Goal: Task Accomplishment & Management: Manage account settings

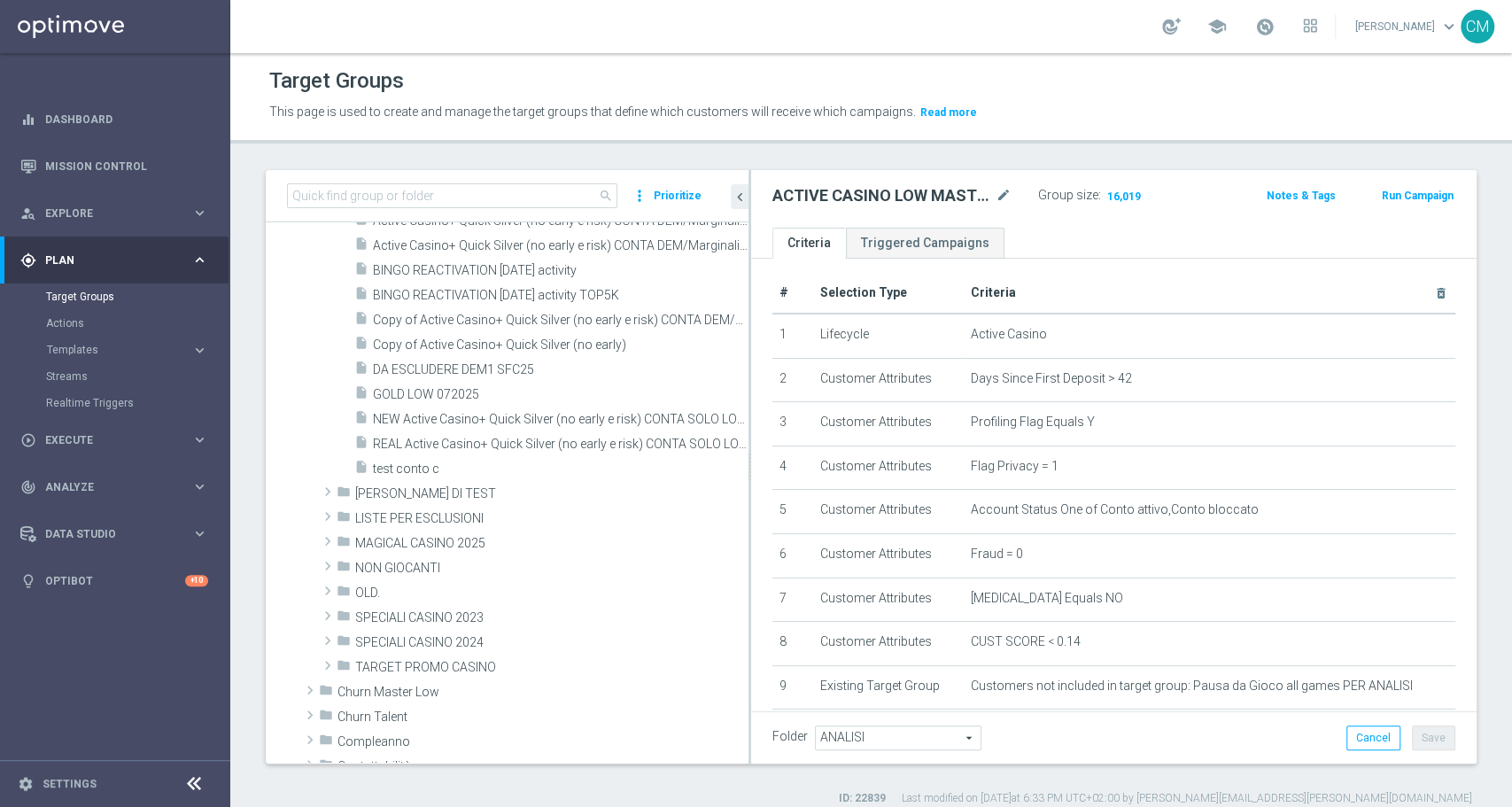
scroll to position [453, 0]
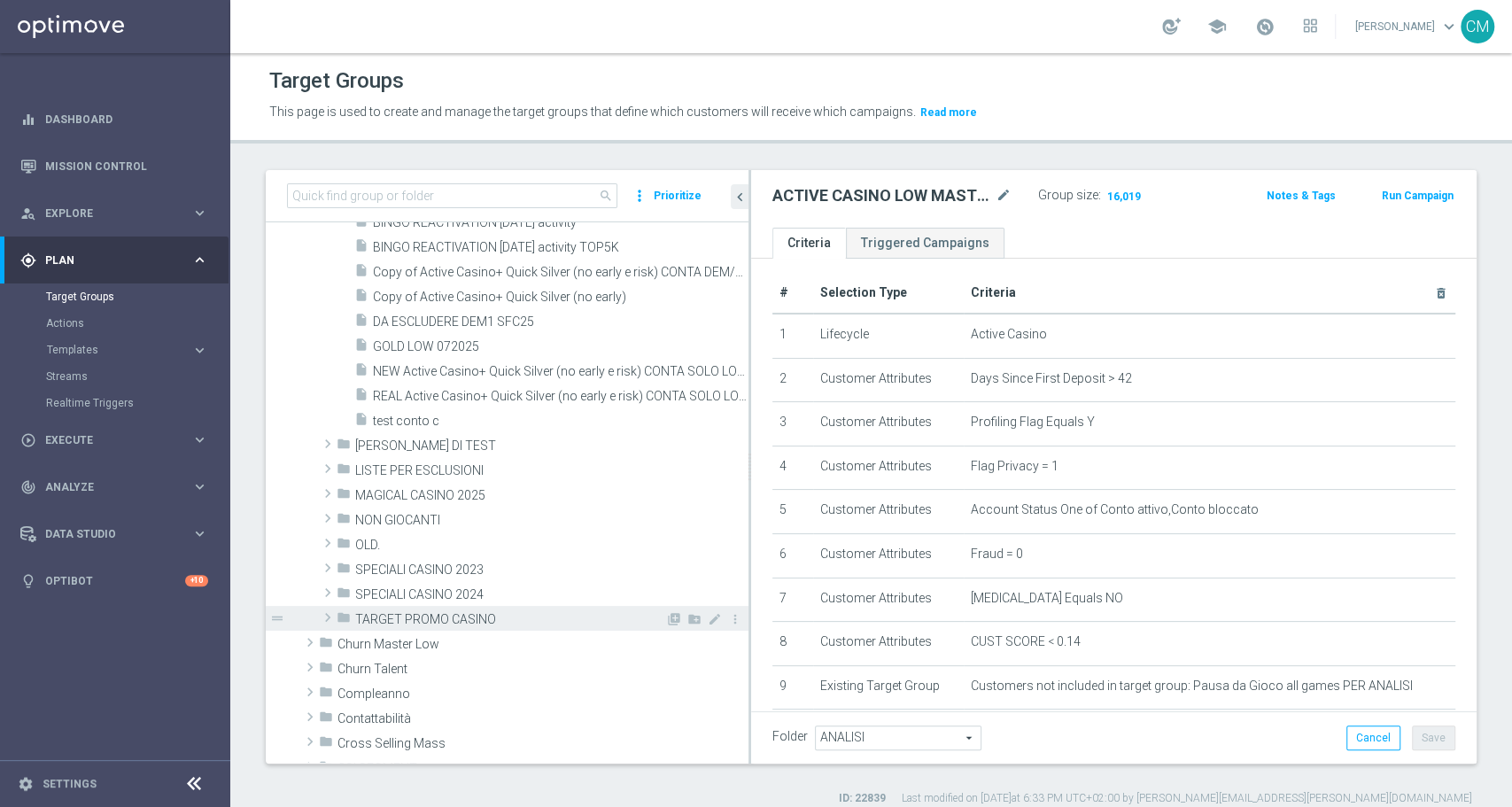
click at [326, 614] on span at bounding box center [327, 616] width 17 height 21
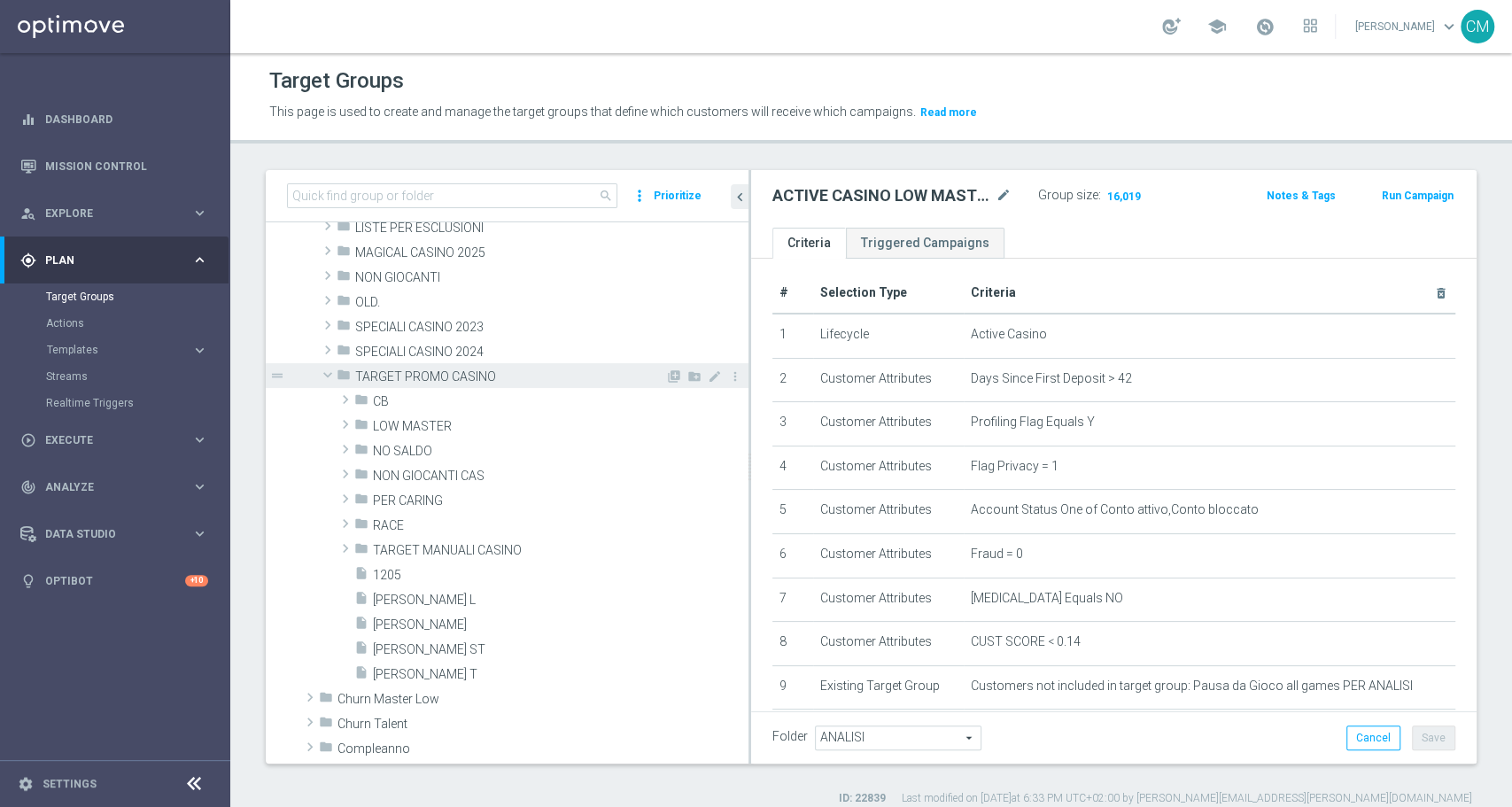
scroll to position [658, 0]
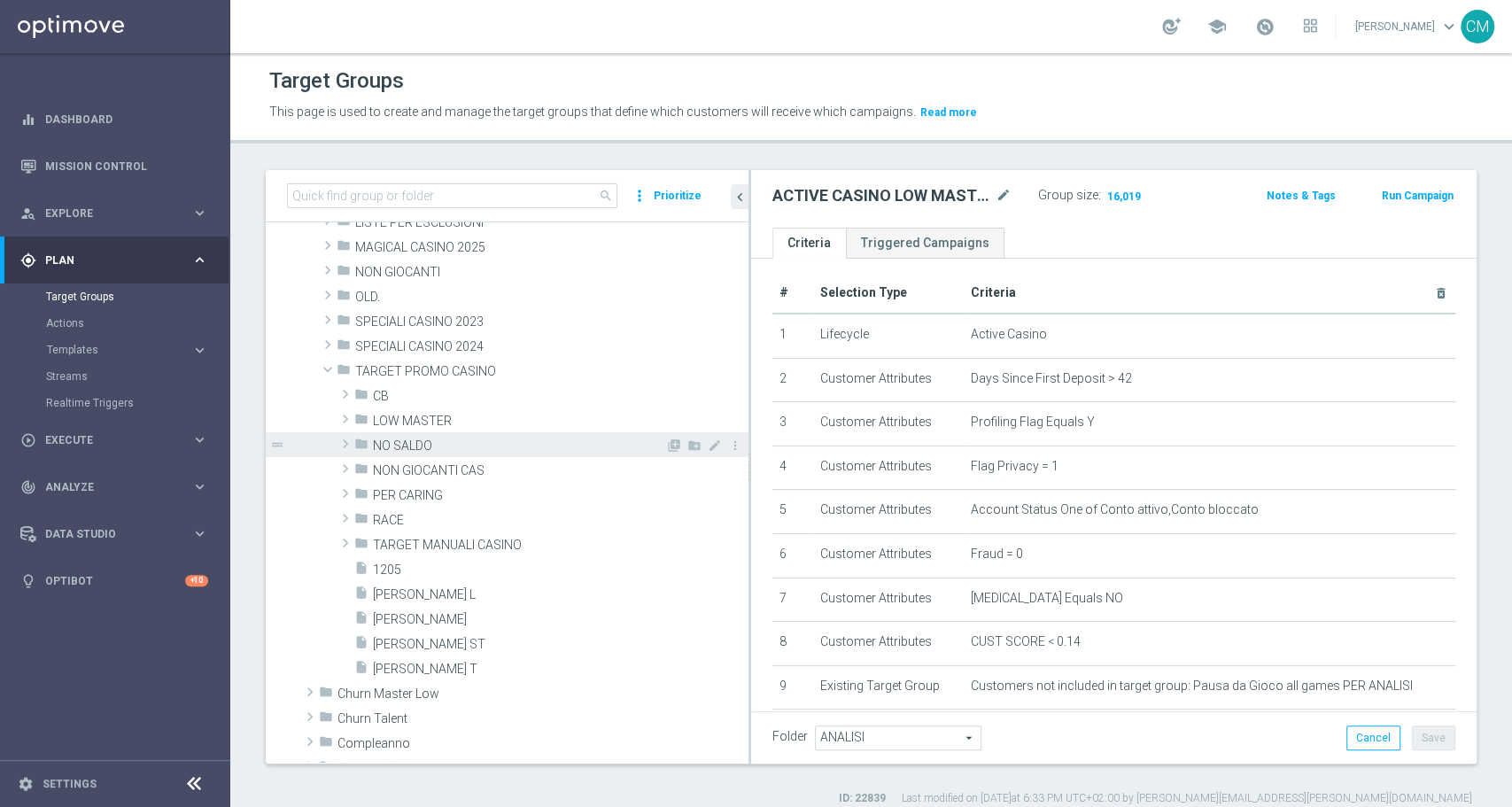
click at [383, 448] on span "NO SALDO" at bounding box center [519, 446] width 292 height 15
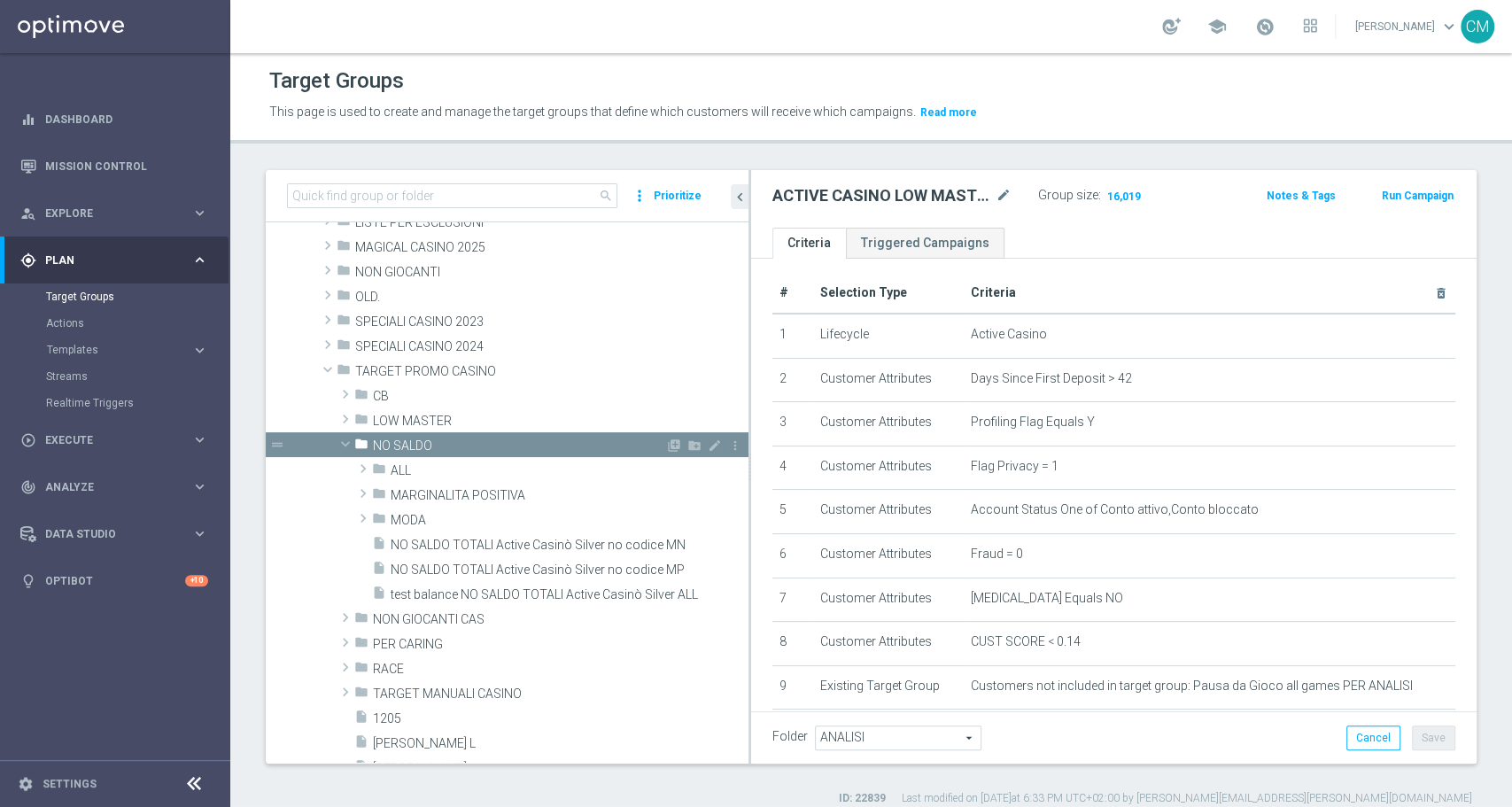
scroll to position [703, 0]
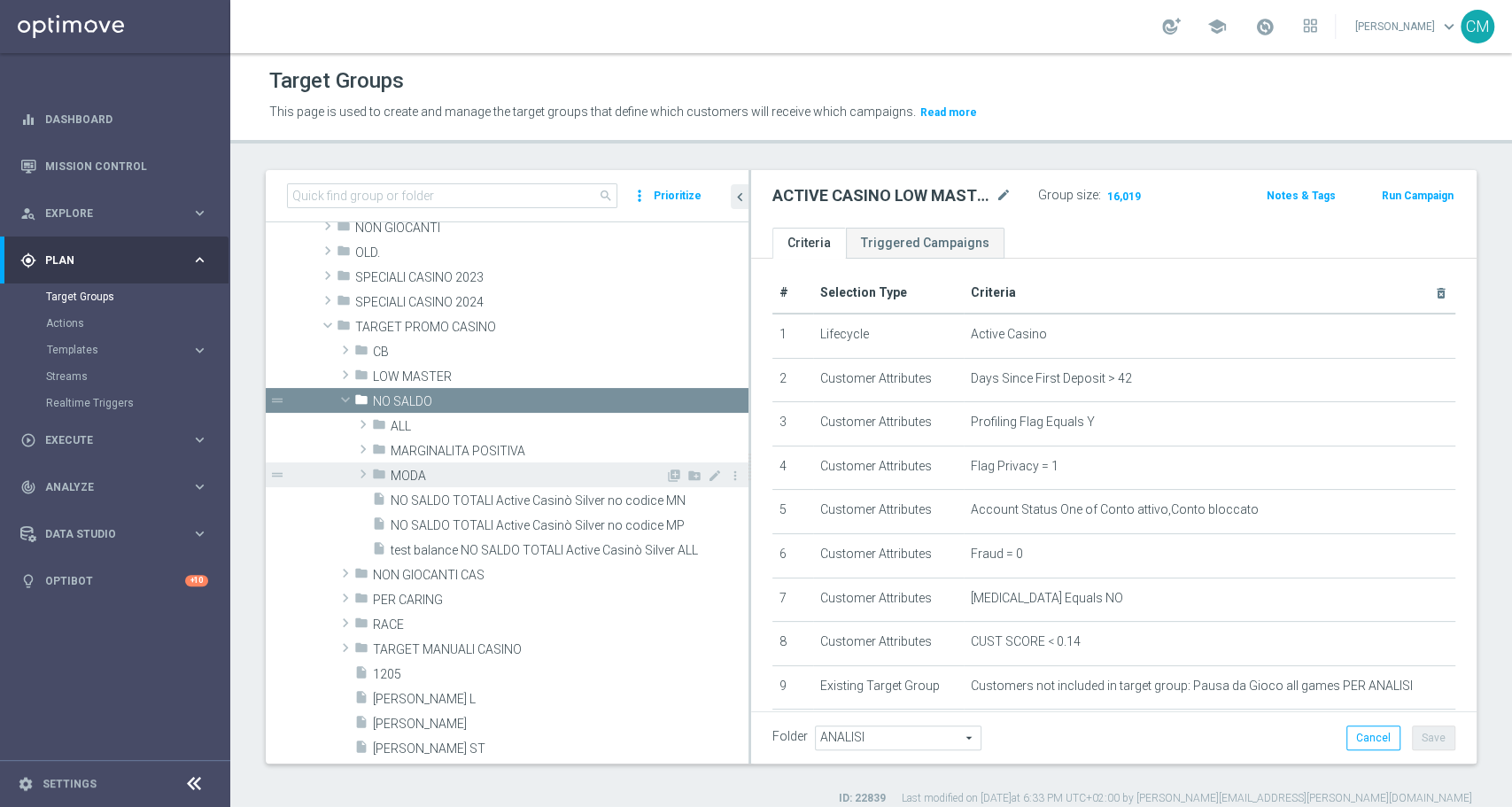
click at [388, 469] on div "folder MODA" at bounding box center [519, 474] width 293 height 25
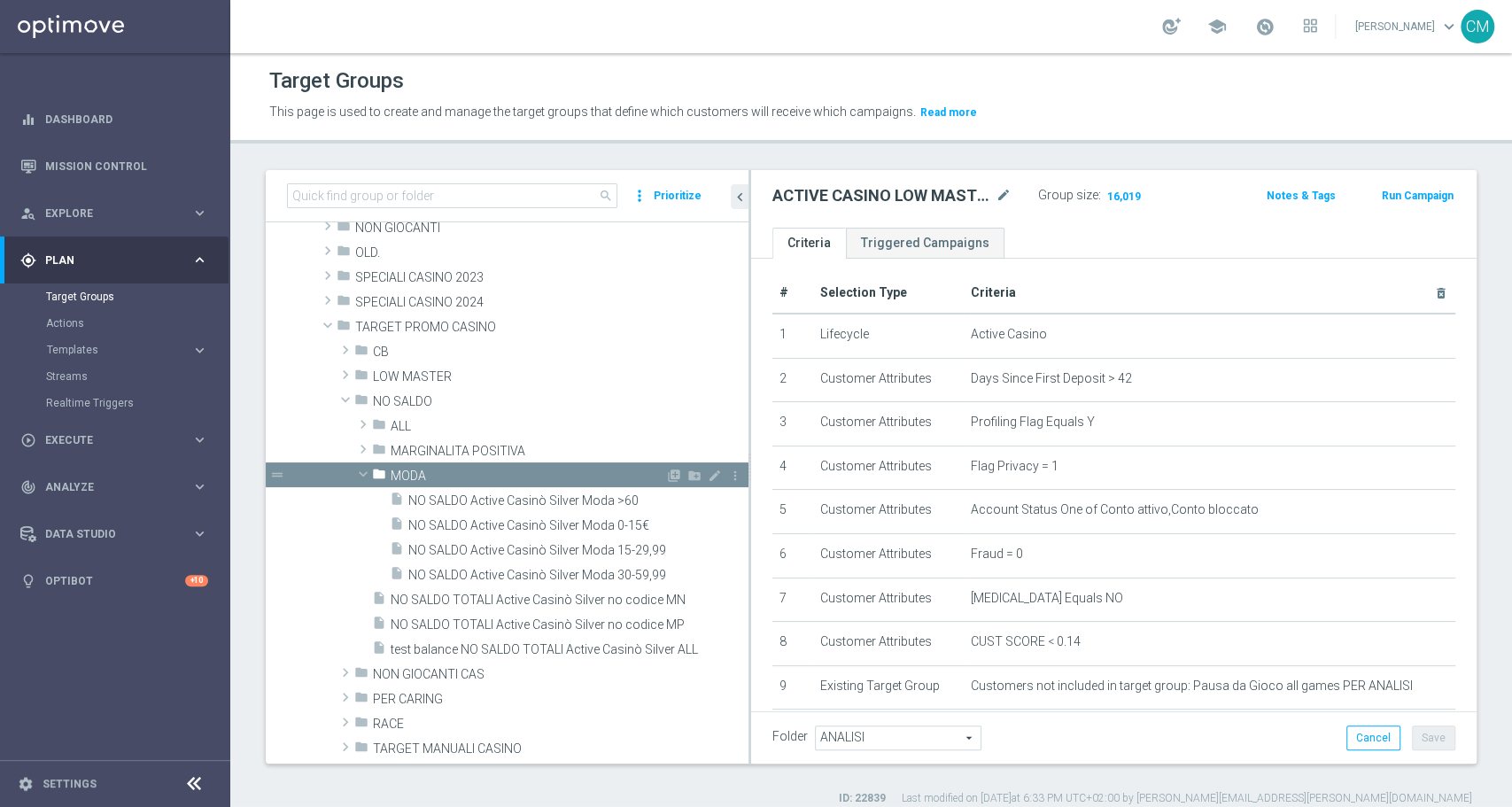
scroll to position [785, 0]
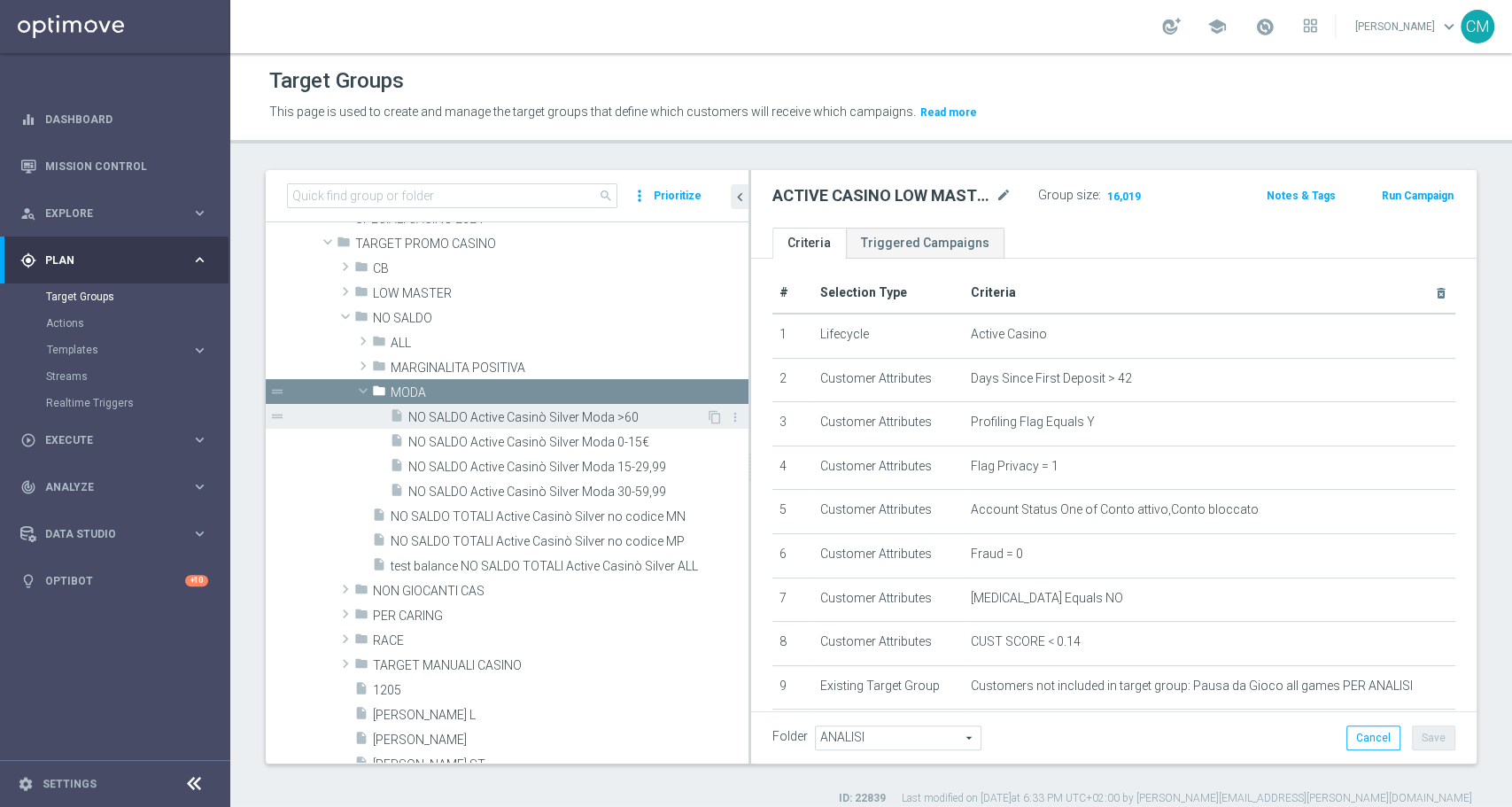
click at [479, 424] on div "insert_drive_file NO SALDO Active Casinò Silver Moda >60" at bounding box center [547, 416] width 316 height 25
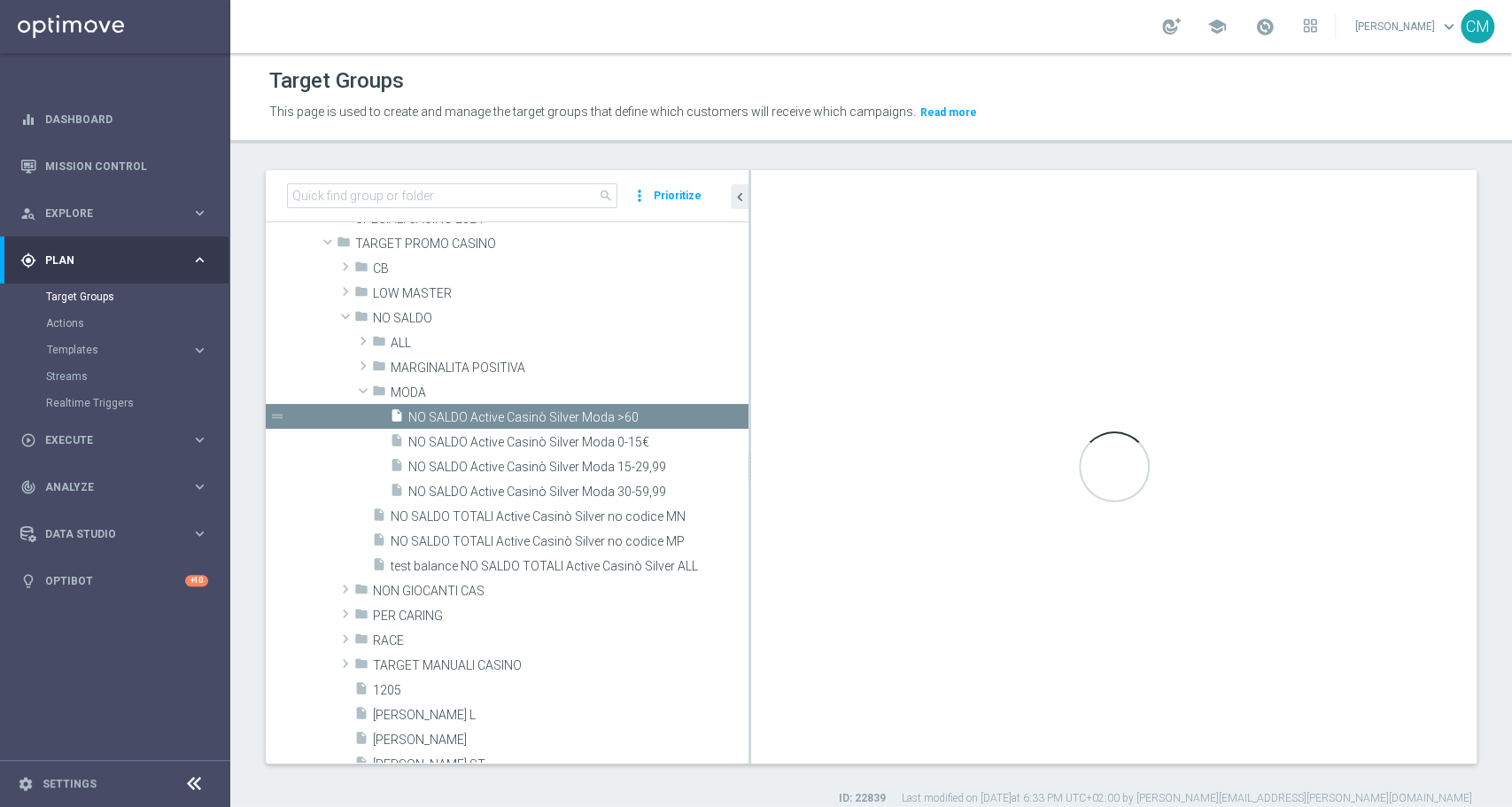
checkbox input "true"
type input "MODA"
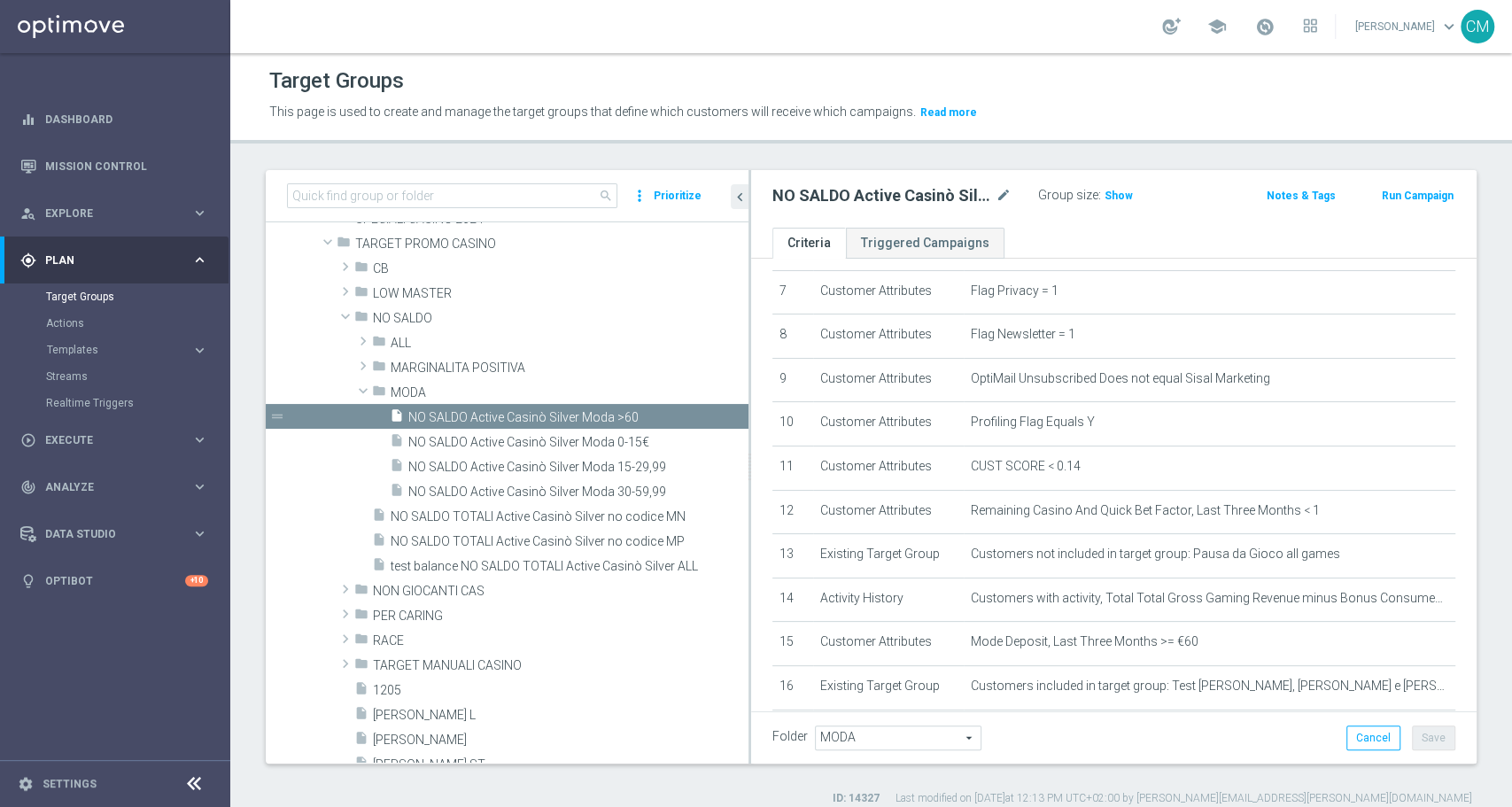
scroll to position [552, 0]
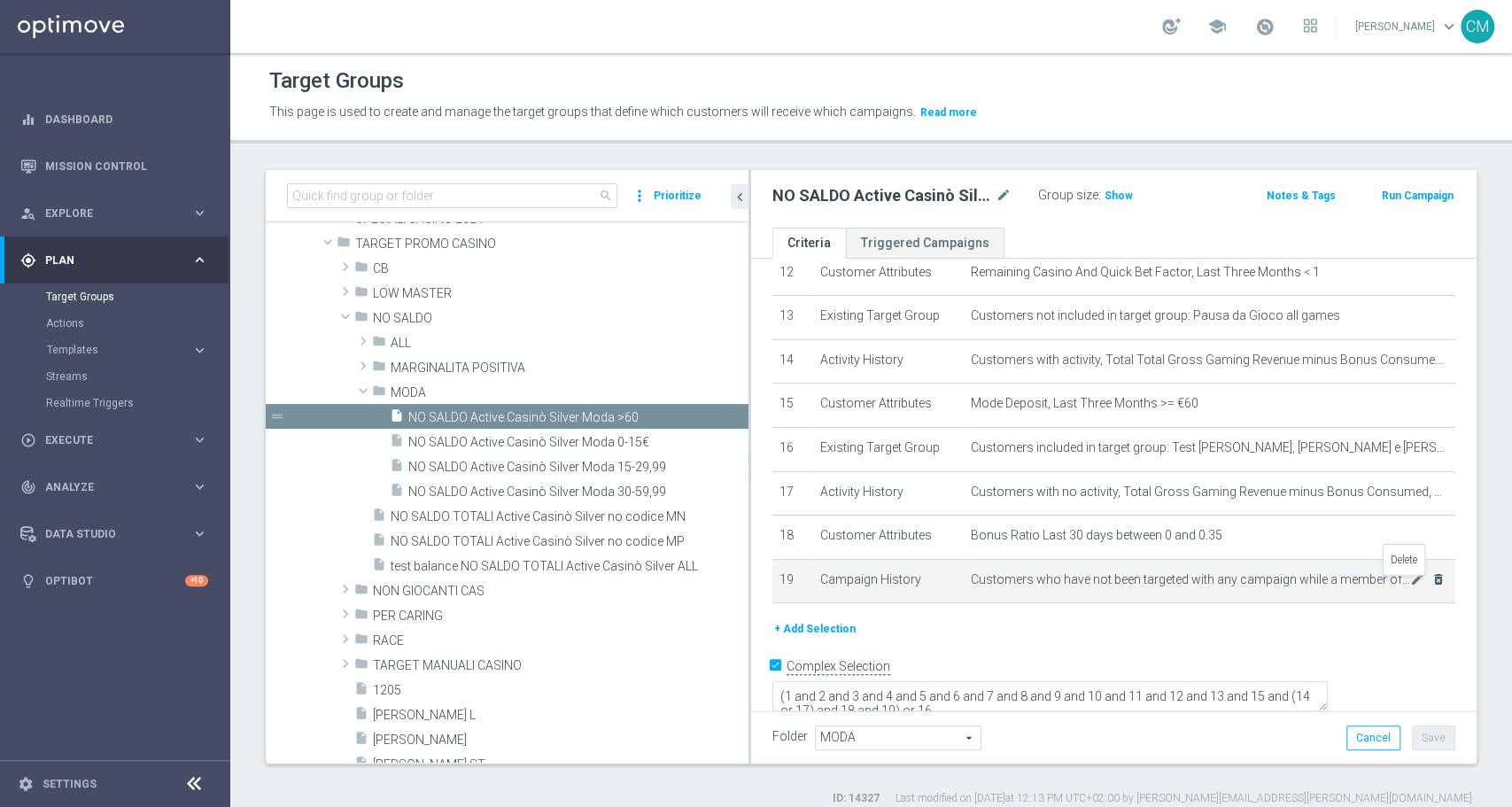
click at [1431, 584] on icon "delete_forever" at bounding box center [1438, 578] width 14 height 14
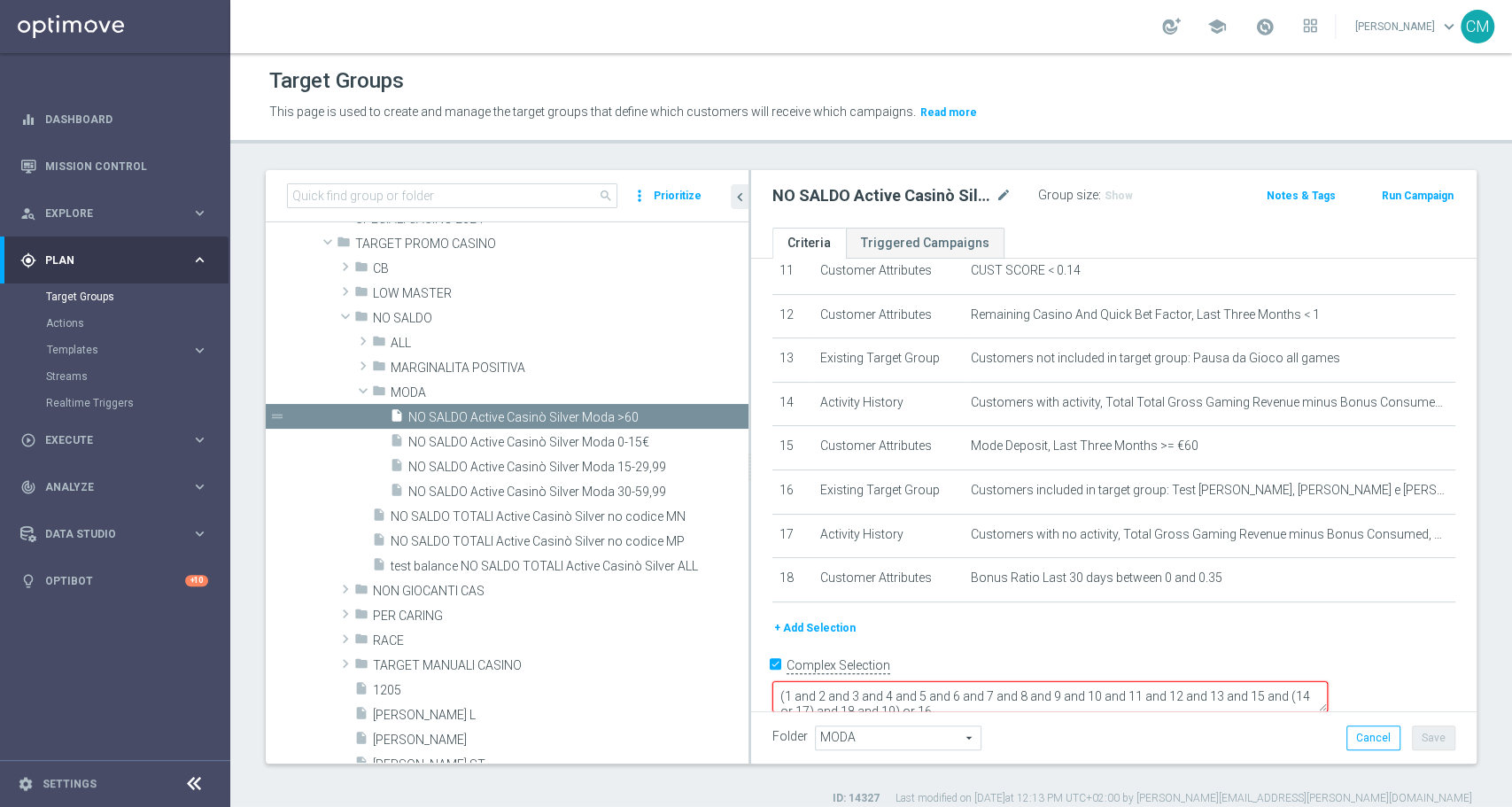
scroll to position [14, 0]
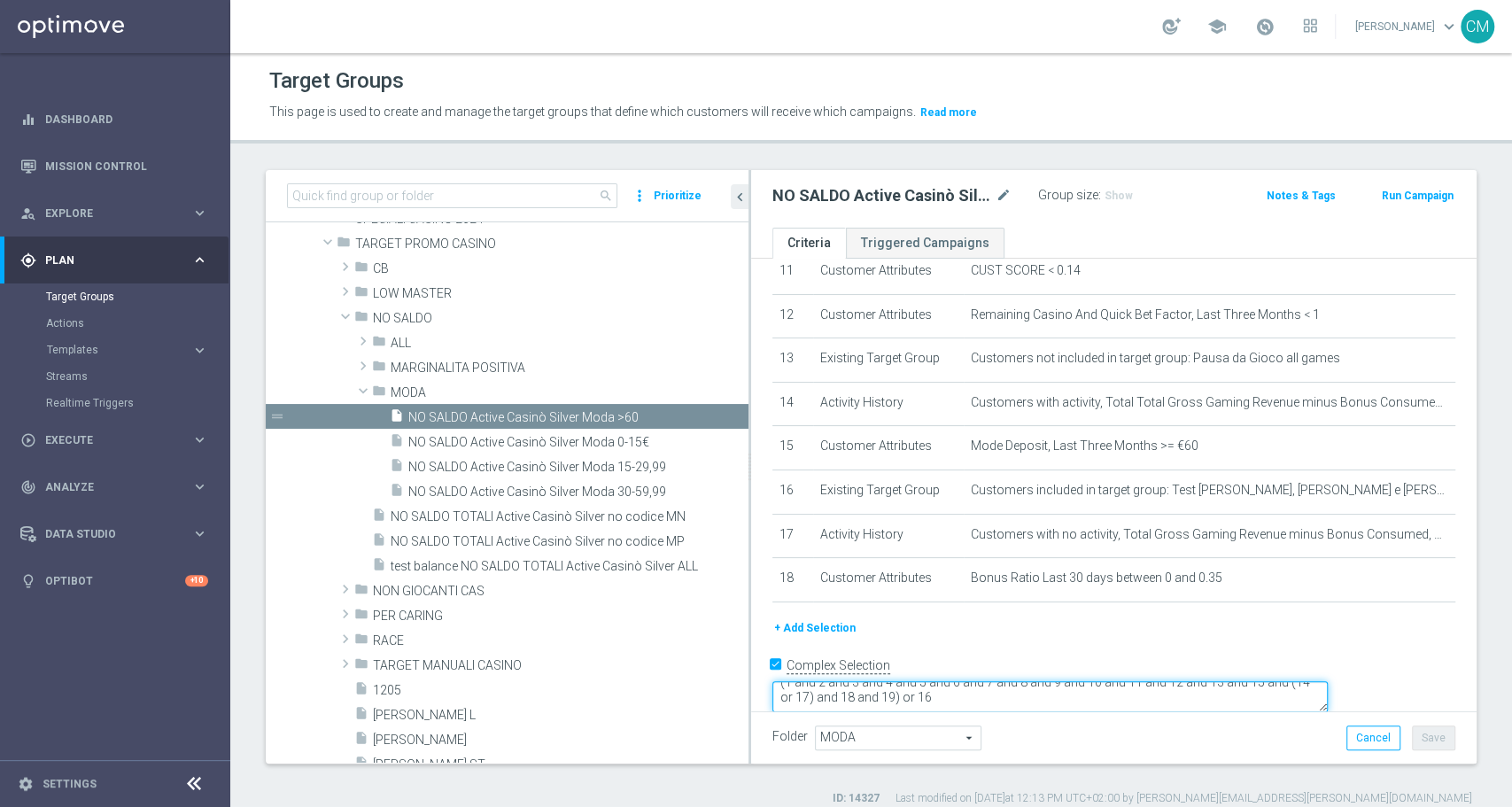
click at [1063, 681] on textarea "(1 and 2 and 3 and 4 and 5 and 6 and 7 and 8 and 9 and 10 and 11 and 12 and 13 …" at bounding box center [1050, 696] width 555 height 31
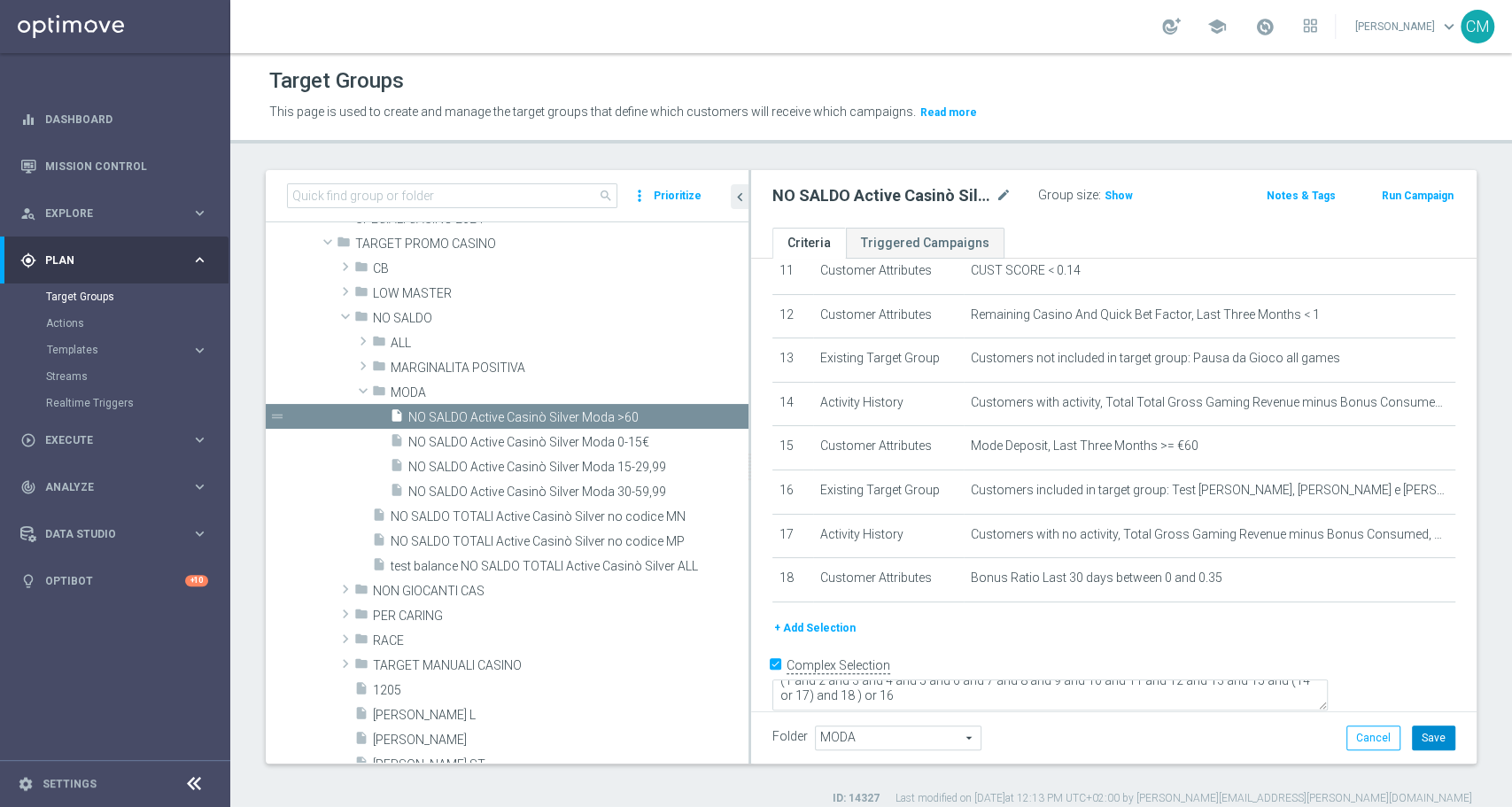
scroll to position [509, 0]
click at [1424, 725] on button "Save" at bounding box center [1433, 737] width 43 height 25
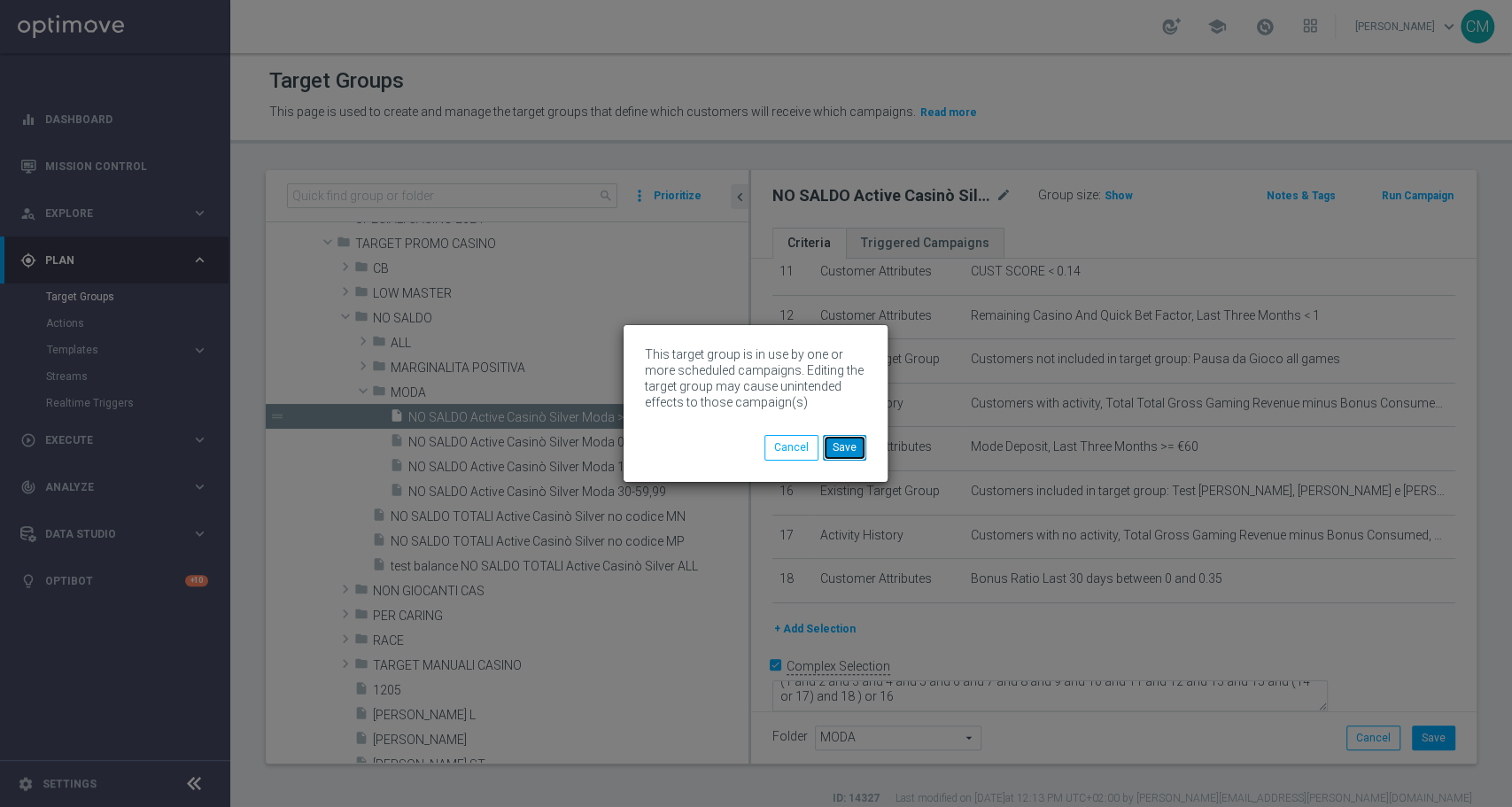
click at [858, 439] on button "Save" at bounding box center [844, 447] width 43 height 25
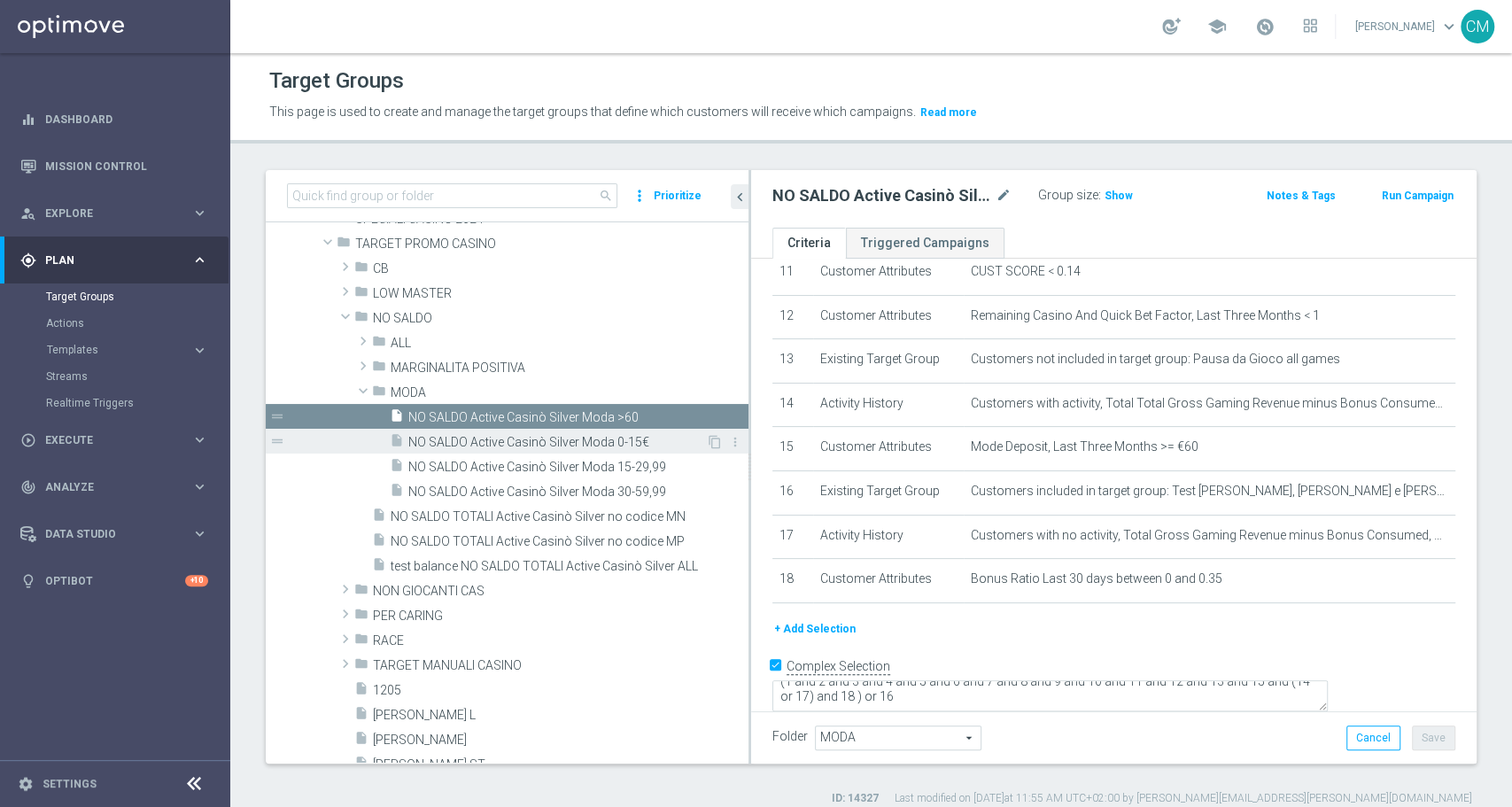
click at [609, 447] on span "NO SALDO Active Casinò Silver Moda 0-15€" at bounding box center [557, 442] width 298 height 15
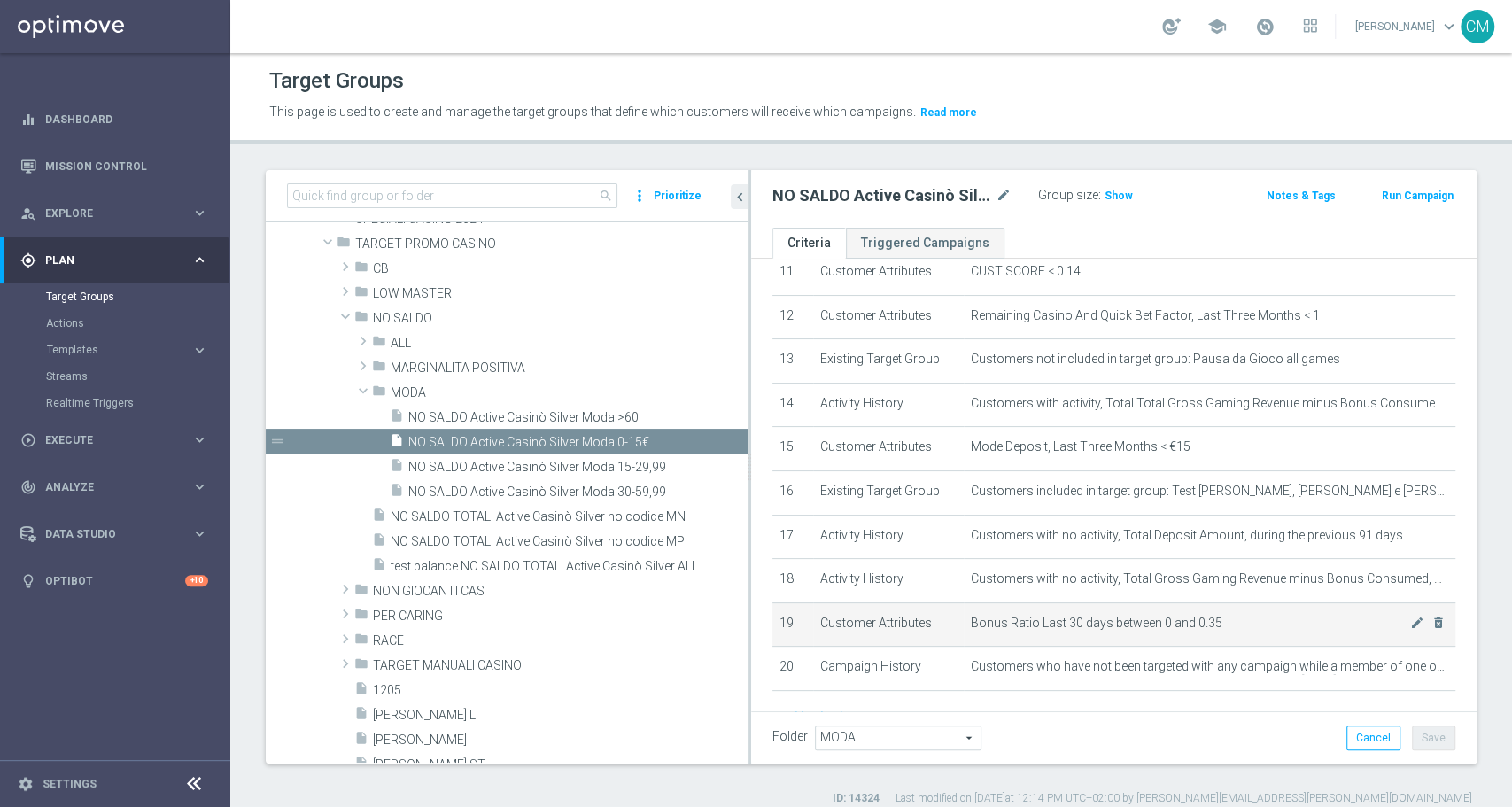
scroll to position [597, 0]
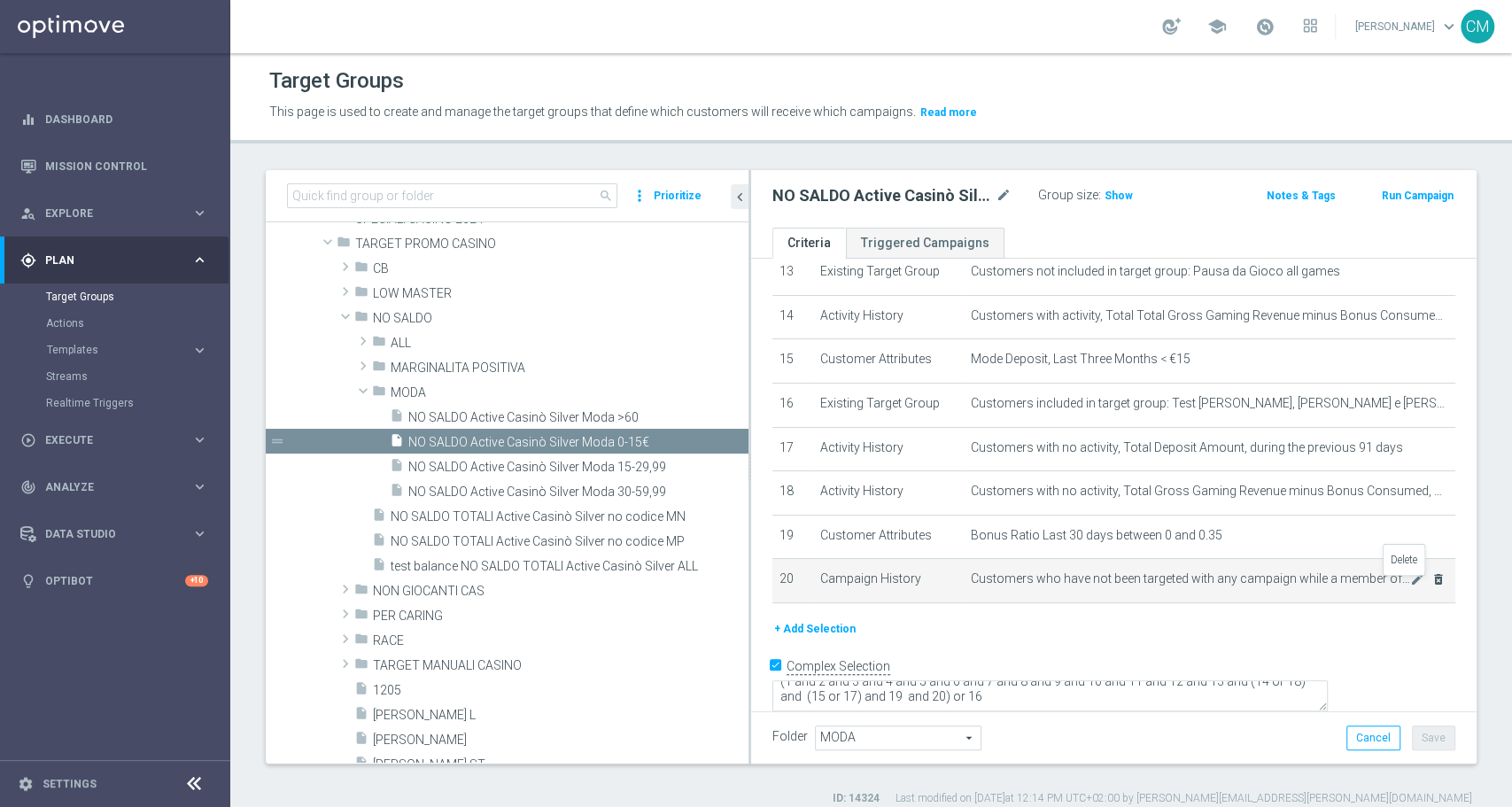
click at [1431, 586] on icon "delete_forever" at bounding box center [1438, 578] width 14 height 14
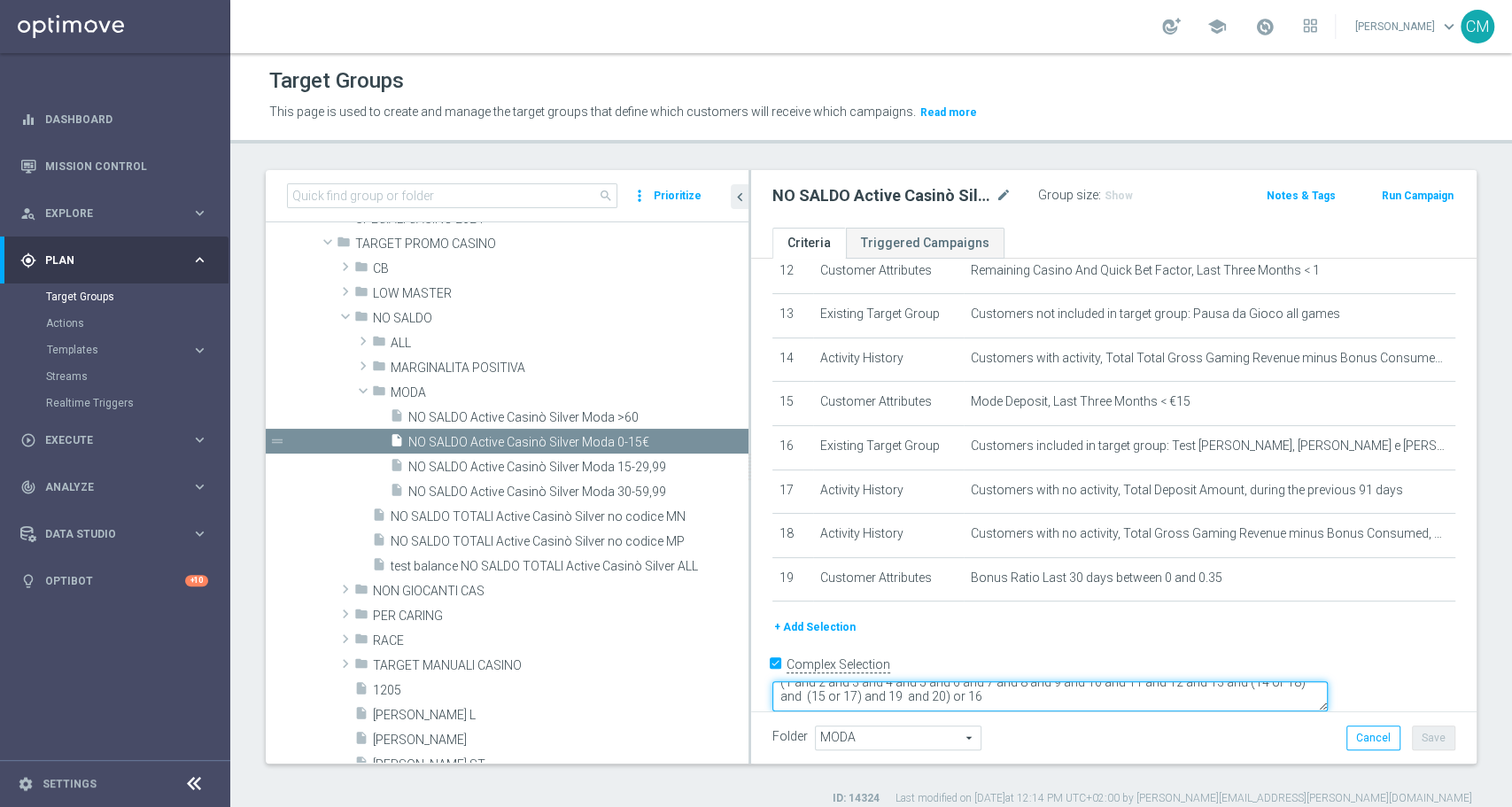
click at [1097, 681] on textarea "(1 and 2 and 3 and 4 and 5 and 6 and 7 and 8 and 9 and 10 and 11 and 12 and 13 …" at bounding box center [1050, 696] width 555 height 31
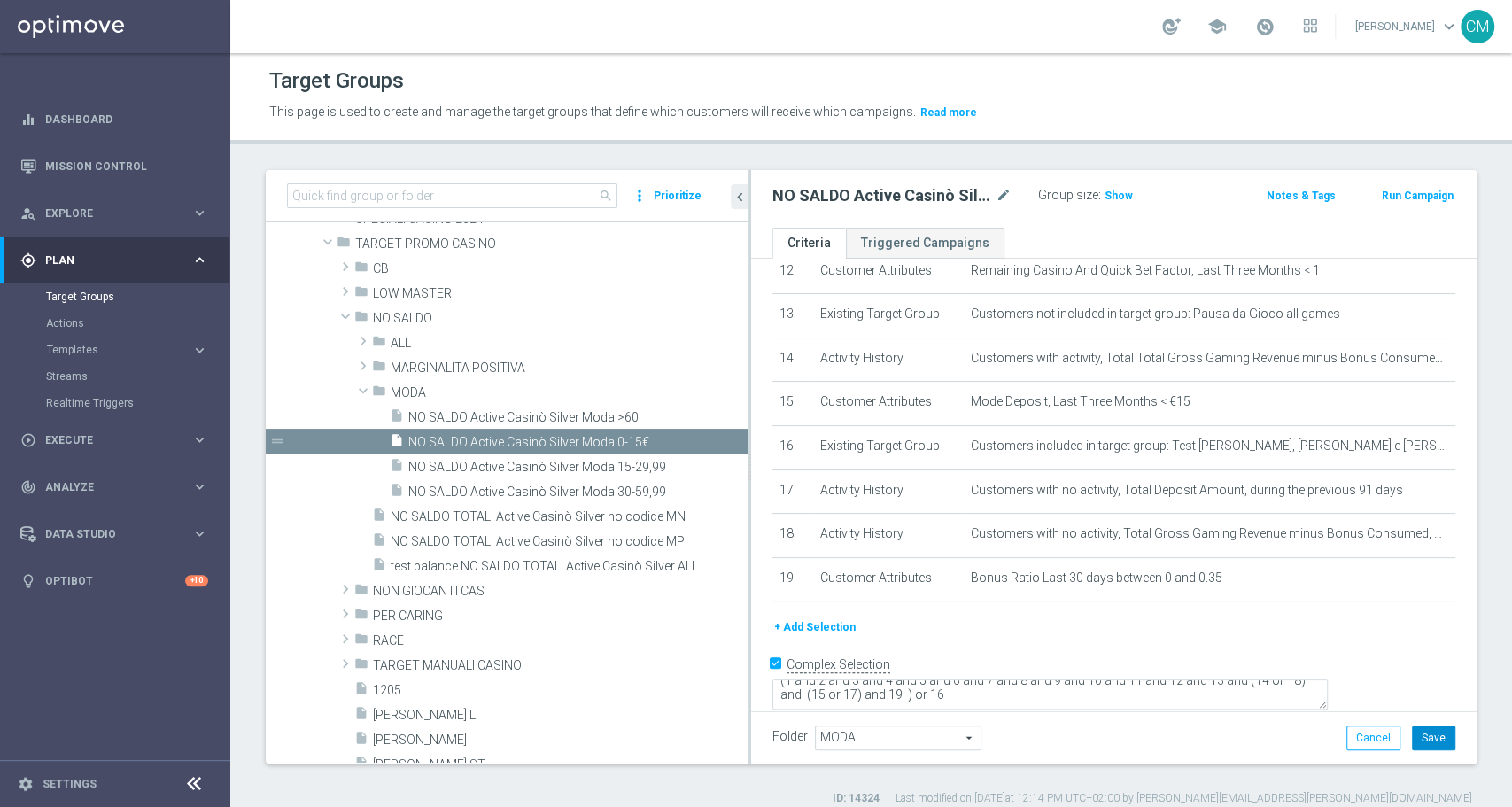
scroll to position [552, 0]
click at [1412, 728] on button "Save" at bounding box center [1433, 737] width 43 height 25
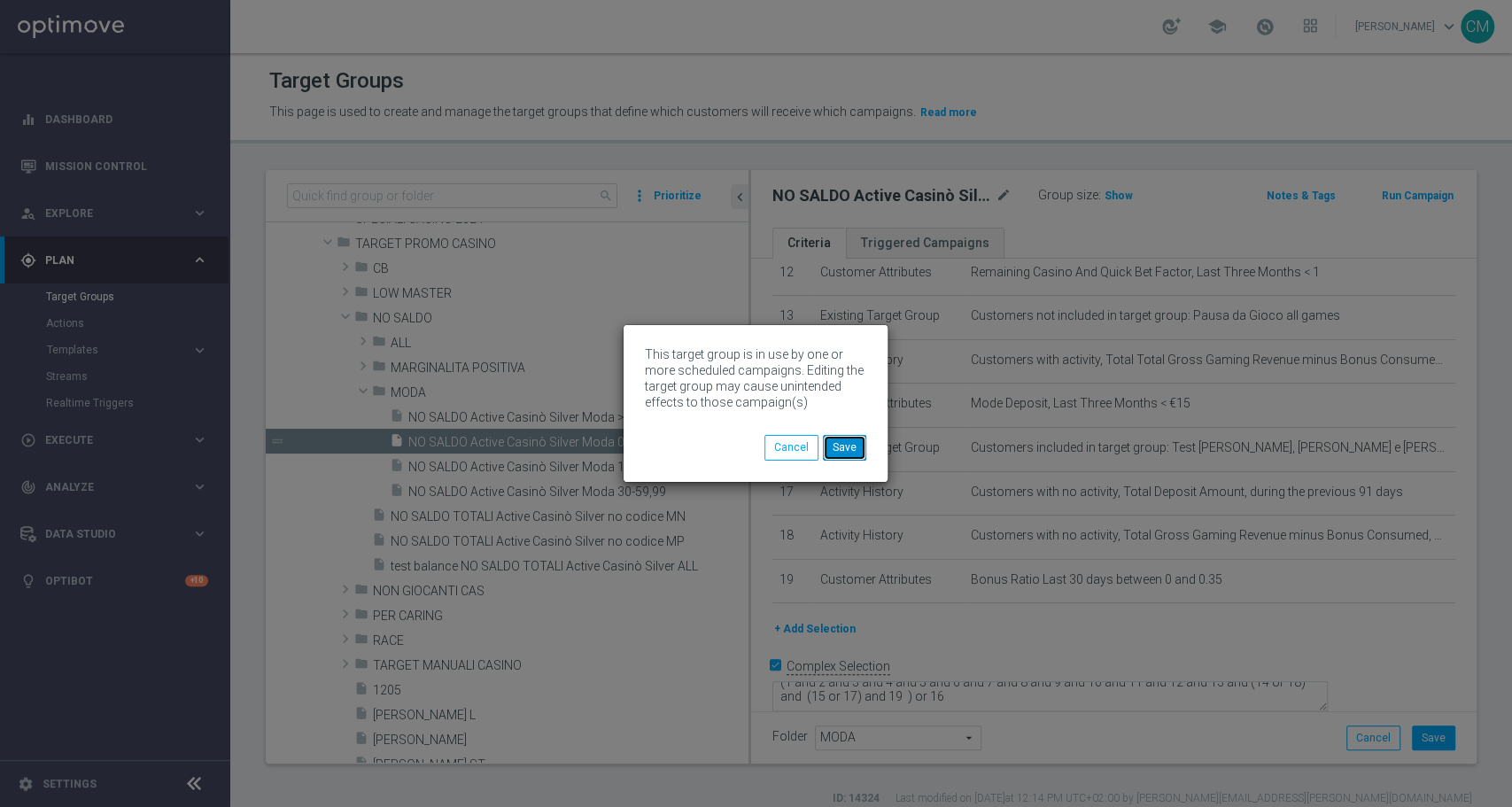
click at [849, 440] on button "Save" at bounding box center [844, 447] width 43 height 25
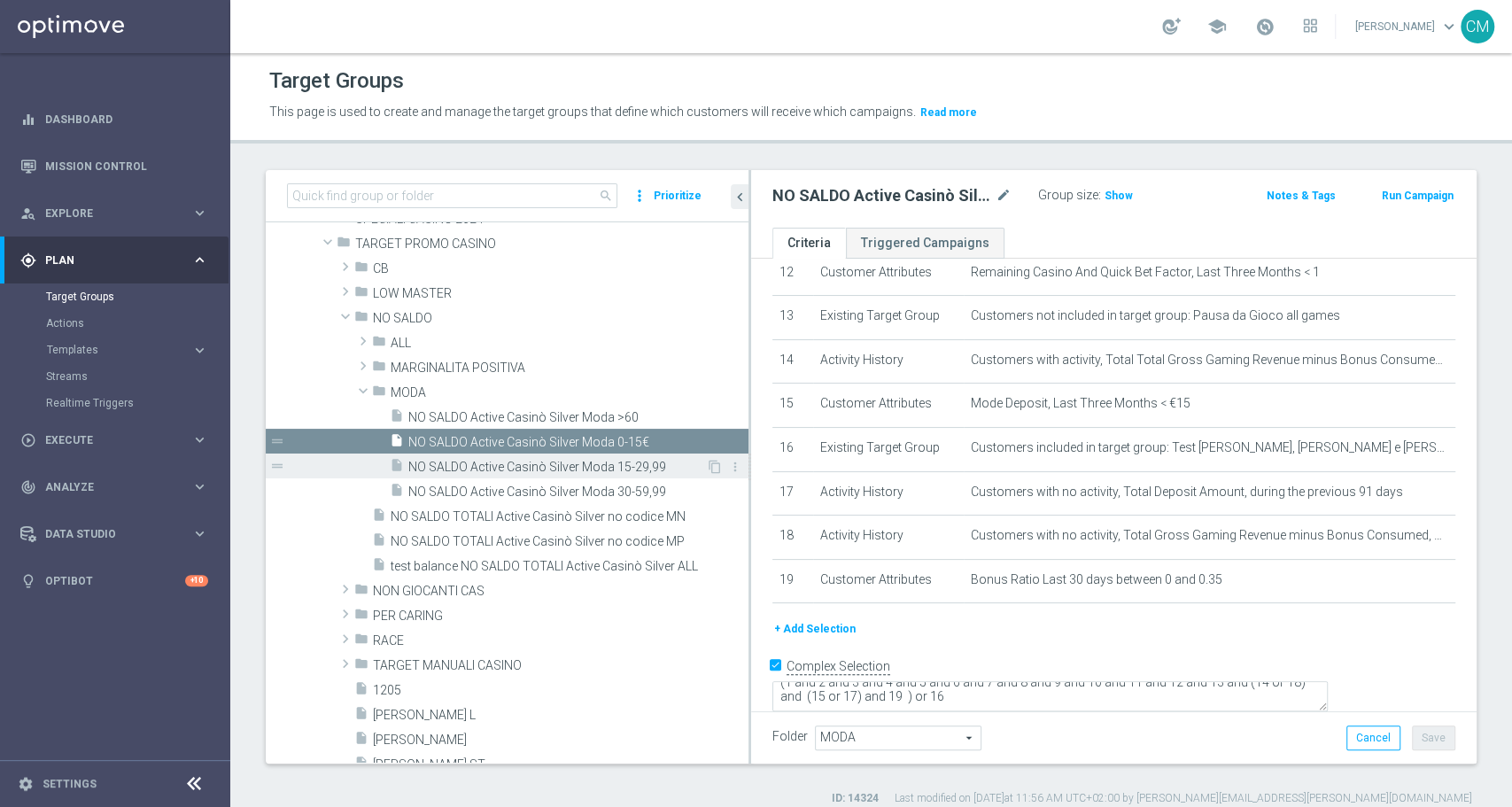
click at [548, 470] on span "NO SALDO Active Casinò Silver Moda 15-29,99" at bounding box center [557, 467] width 298 height 15
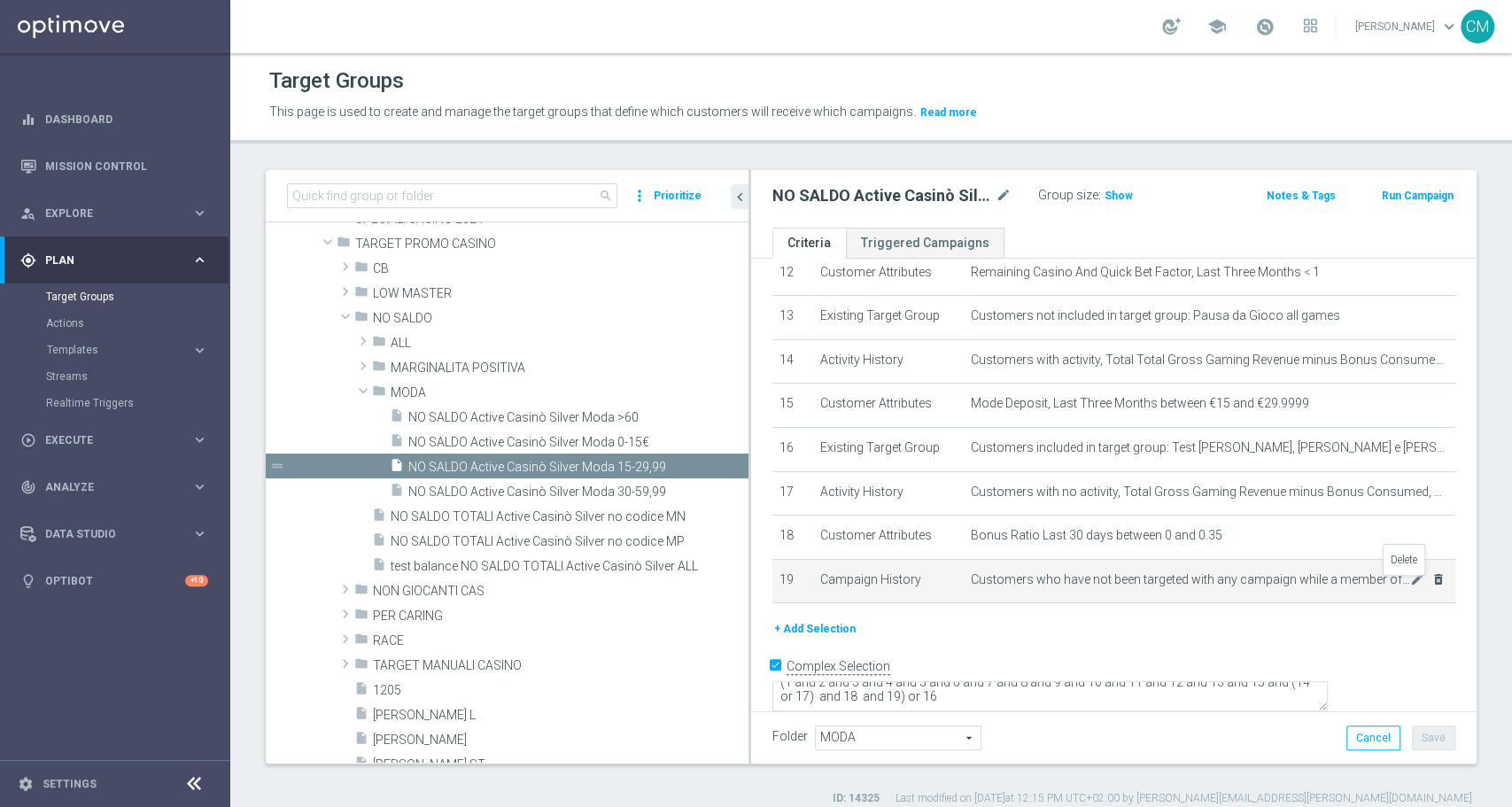
click at [1431, 586] on icon "delete_forever" at bounding box center [1438, 578] width 14 height 14
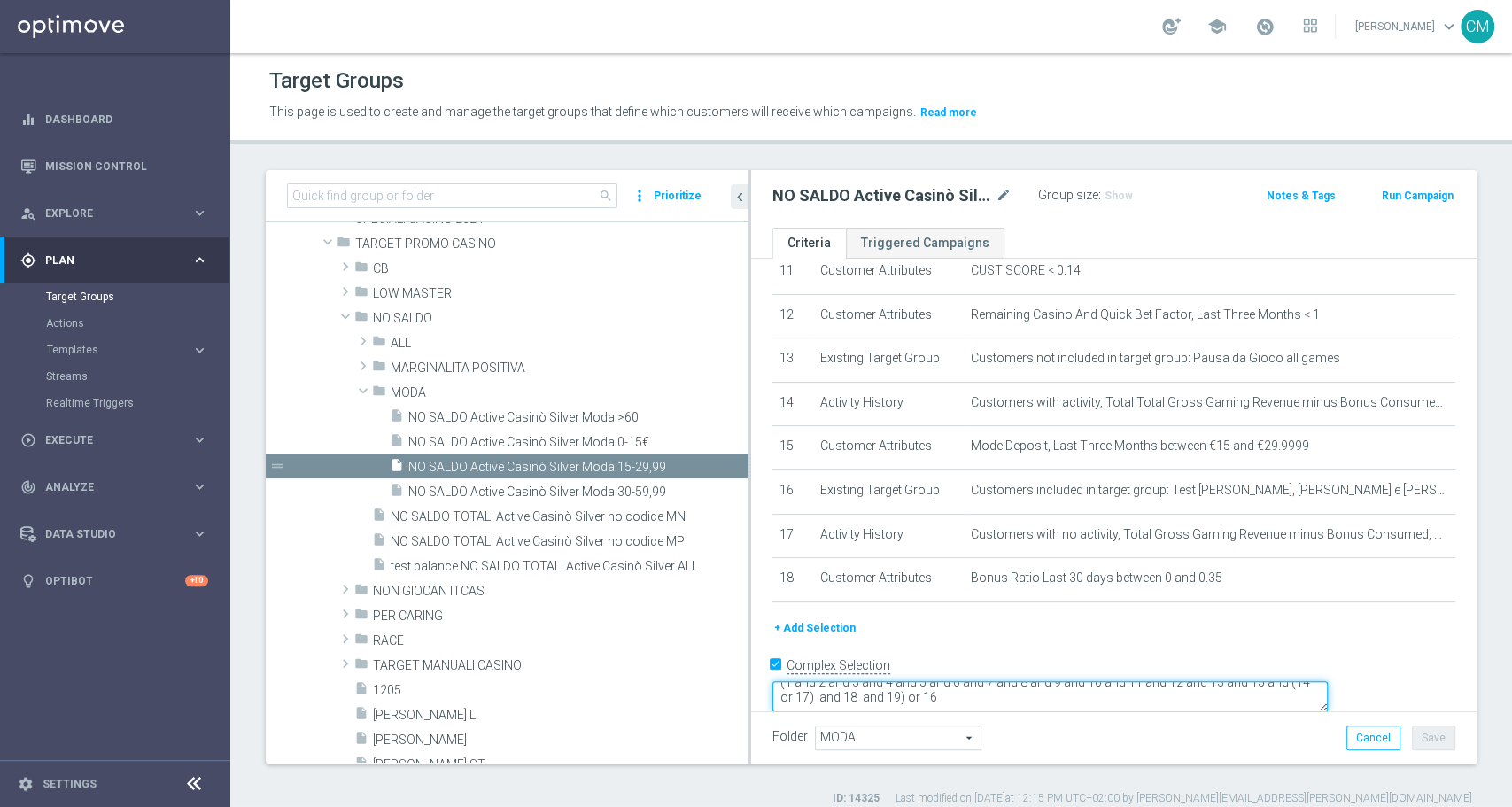
click at [1075, 681] on textarea "(1 and 2 and 3 and 4 and 5 and 6 and 7 and 8 and 9 and 10 and 11 and 12 and 13 …" at bounding box center [1050, 696] width 555 height 31
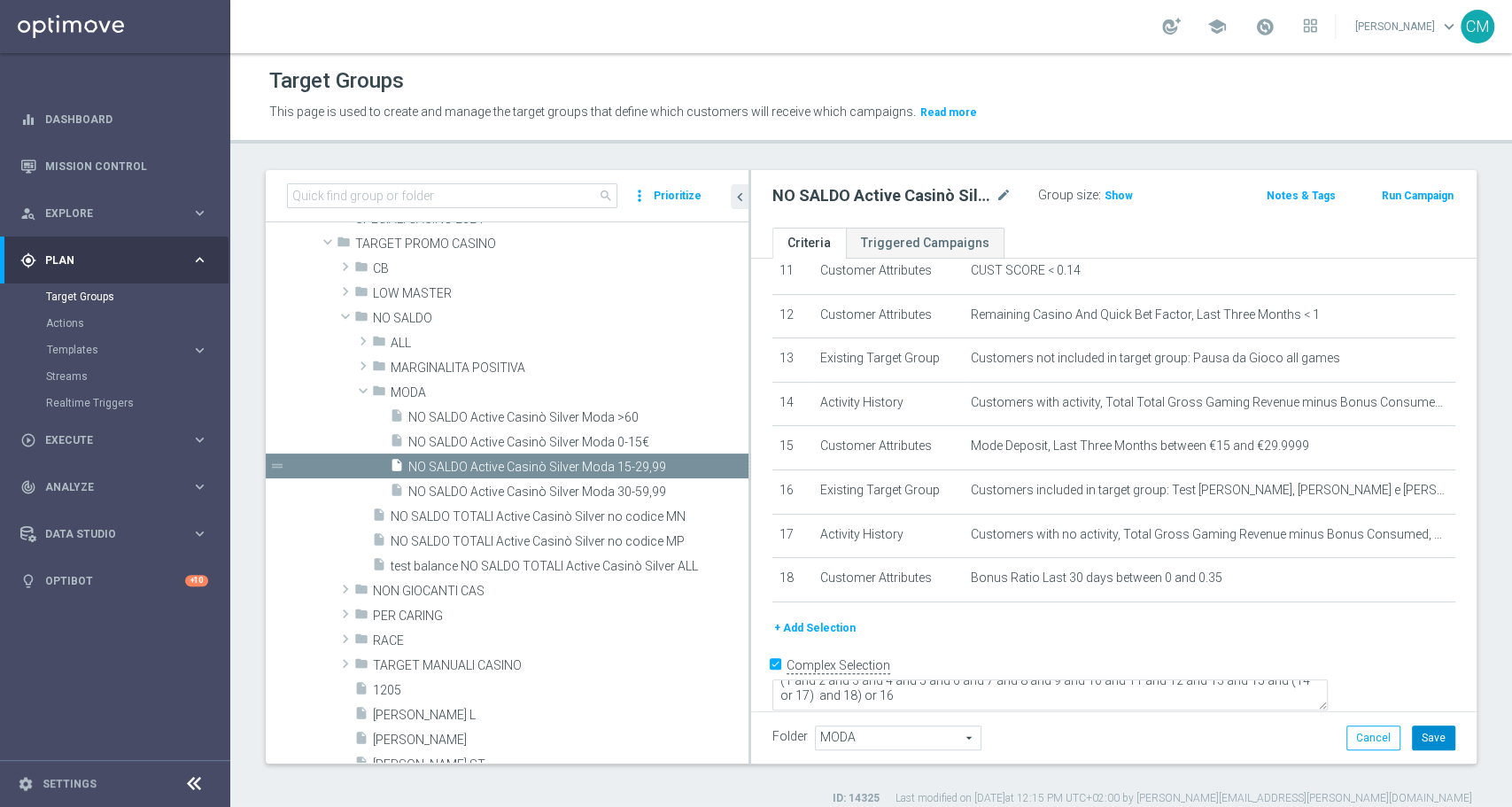
scroll to position [509, 0]
click at [1412, 730] on button "Save" at bounding box center [1433, 737] width 43 height 25
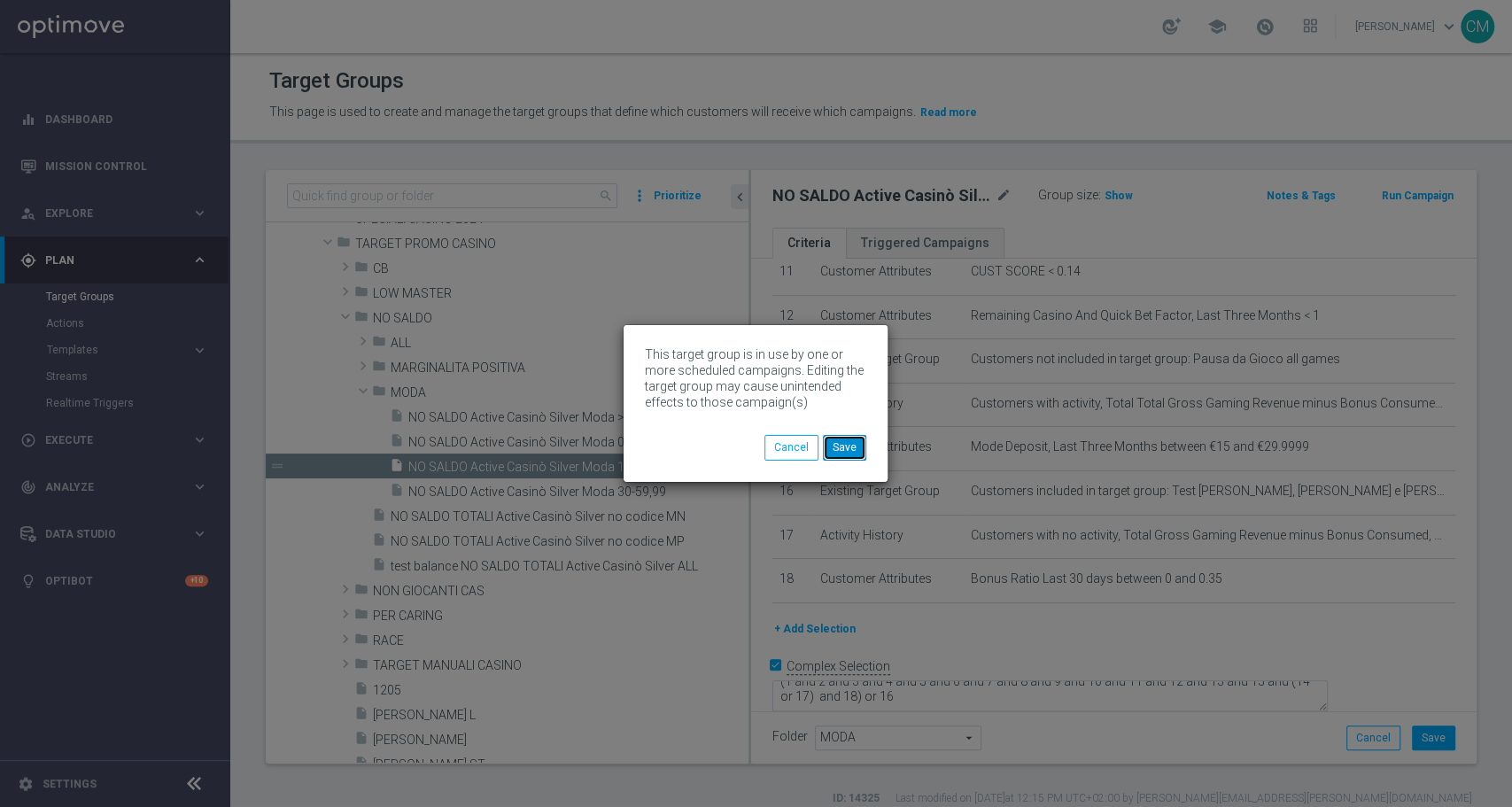
click at [840, 450] on button "Save" at bounding box center [844, 447] width 43 height 25
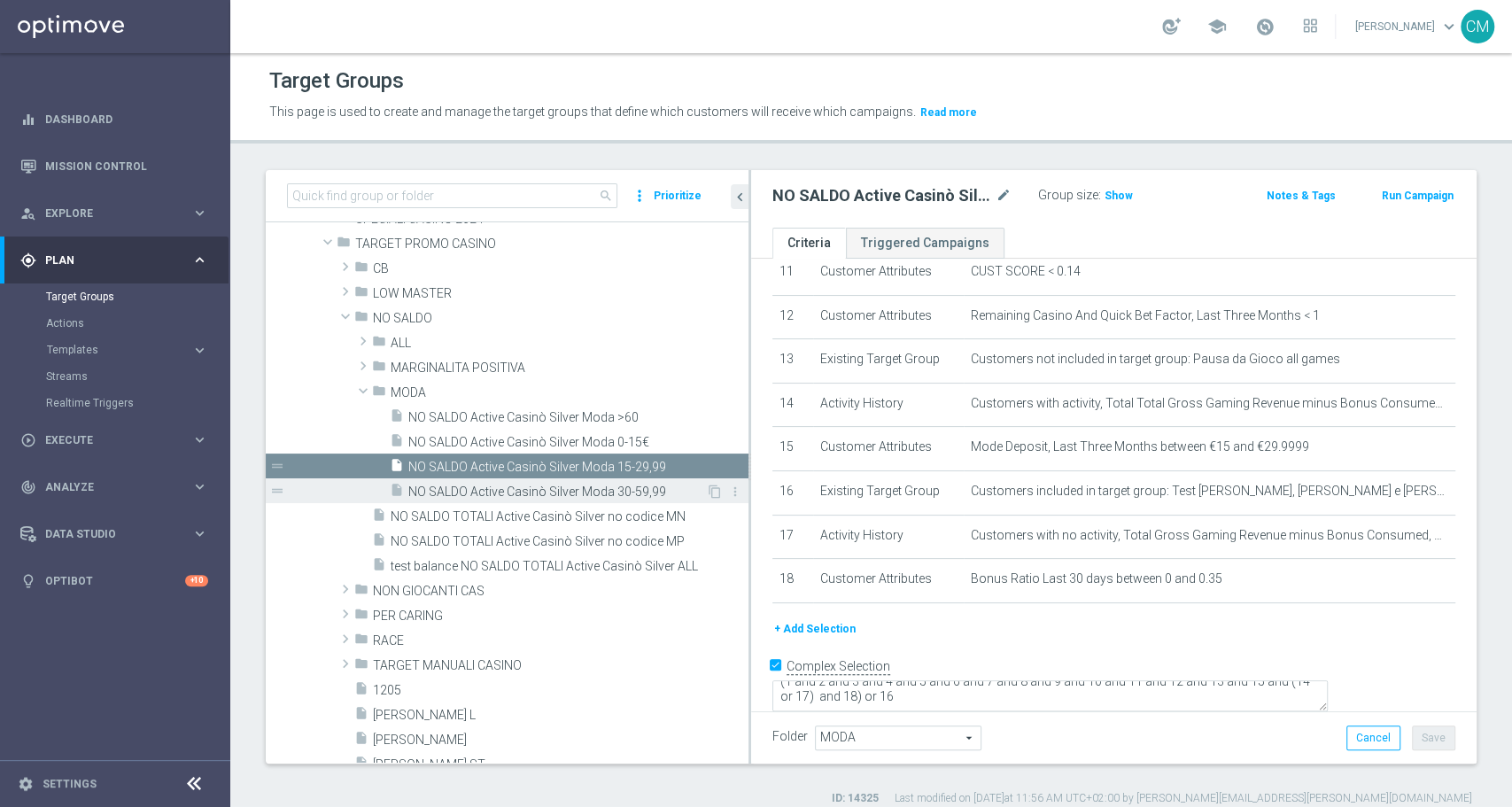
click at [564, 496] on span "NO SALDO Active Casinò Silver Moda 30-59,99" at bounding box center [557, 492] width 298 height 15
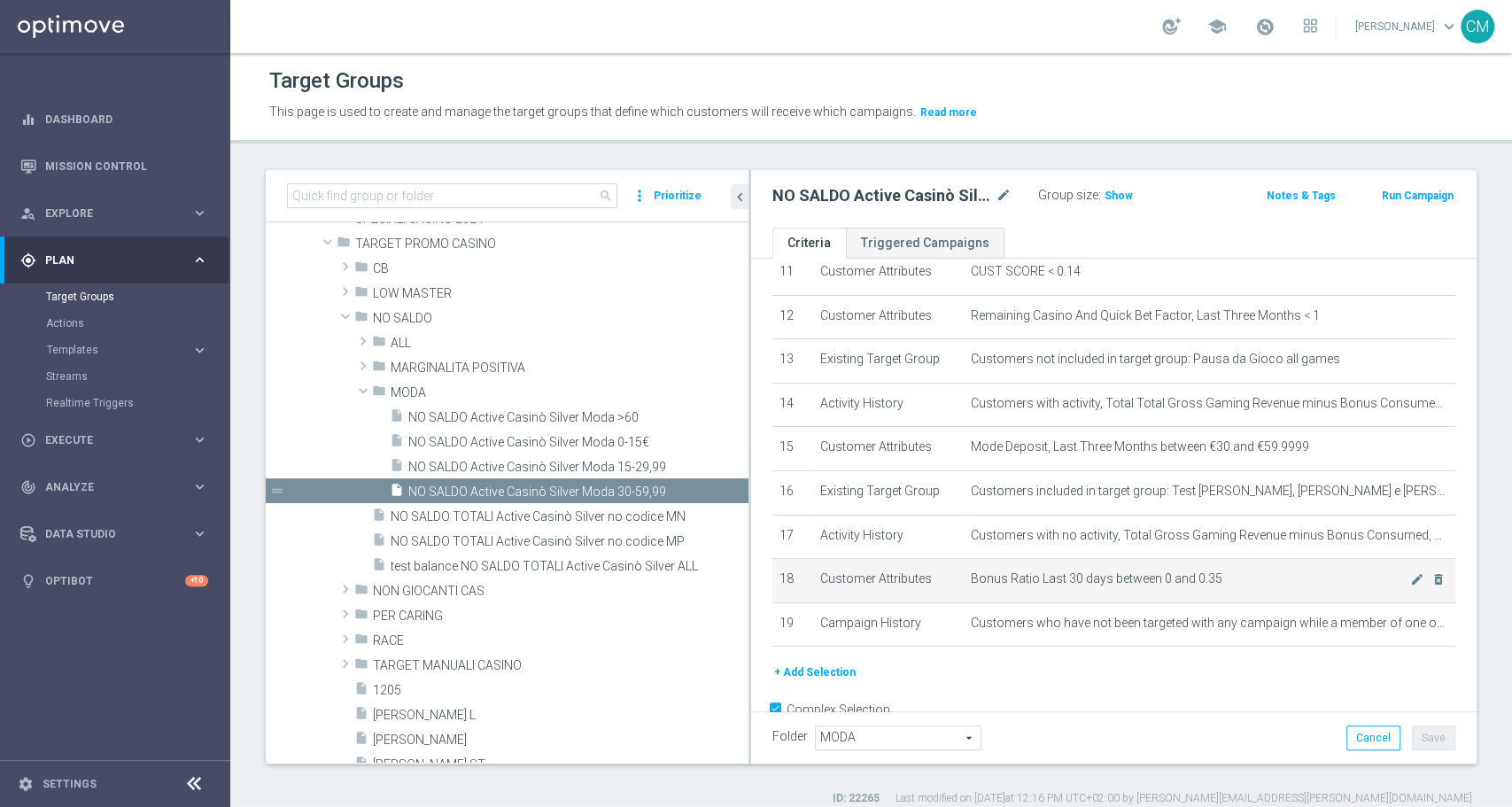
scroll to position [552, 0]
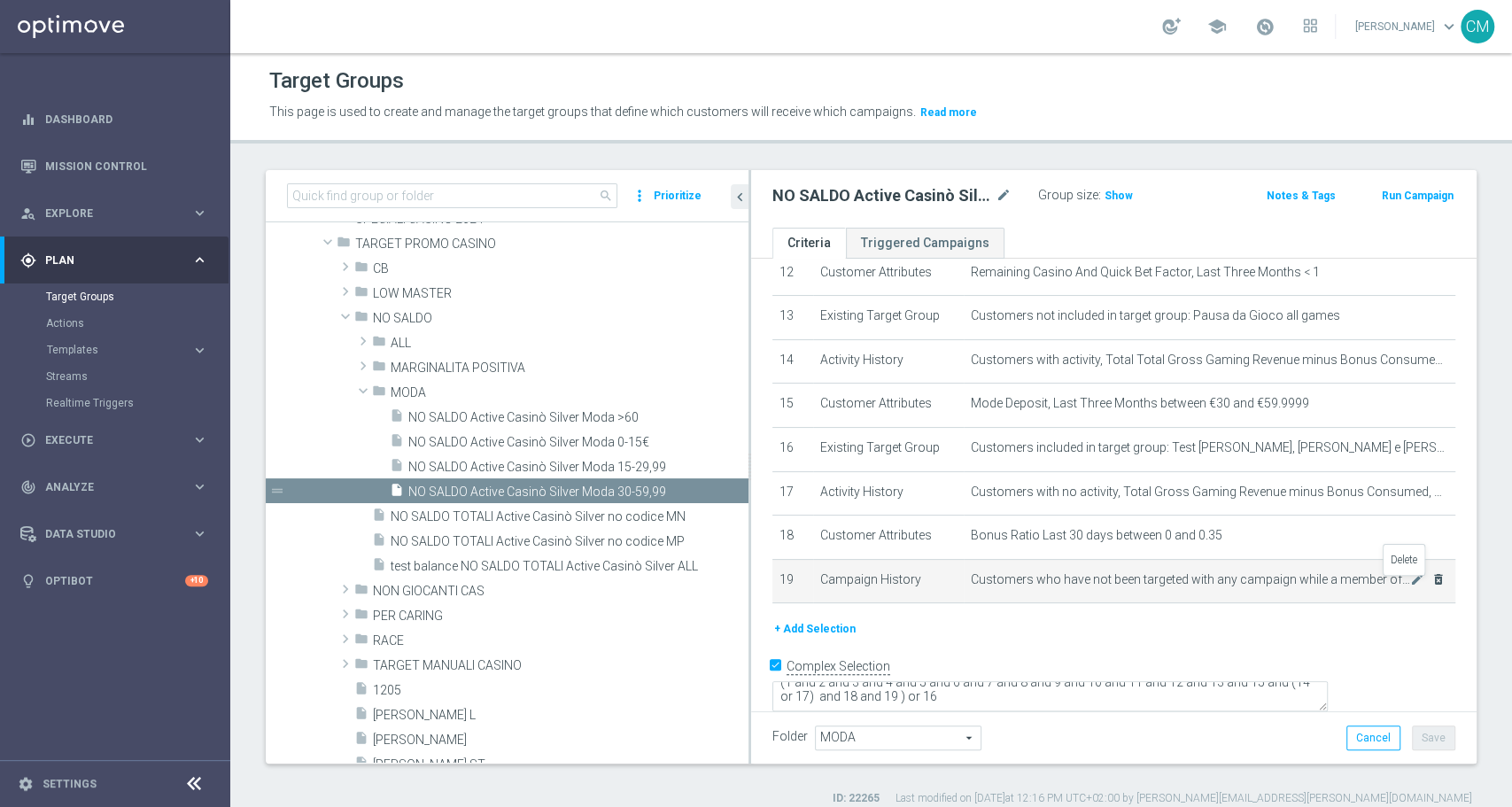
click at [1431, 585] on icon "delete_forever" at bounding box center [1438, 578] width 14 height 14
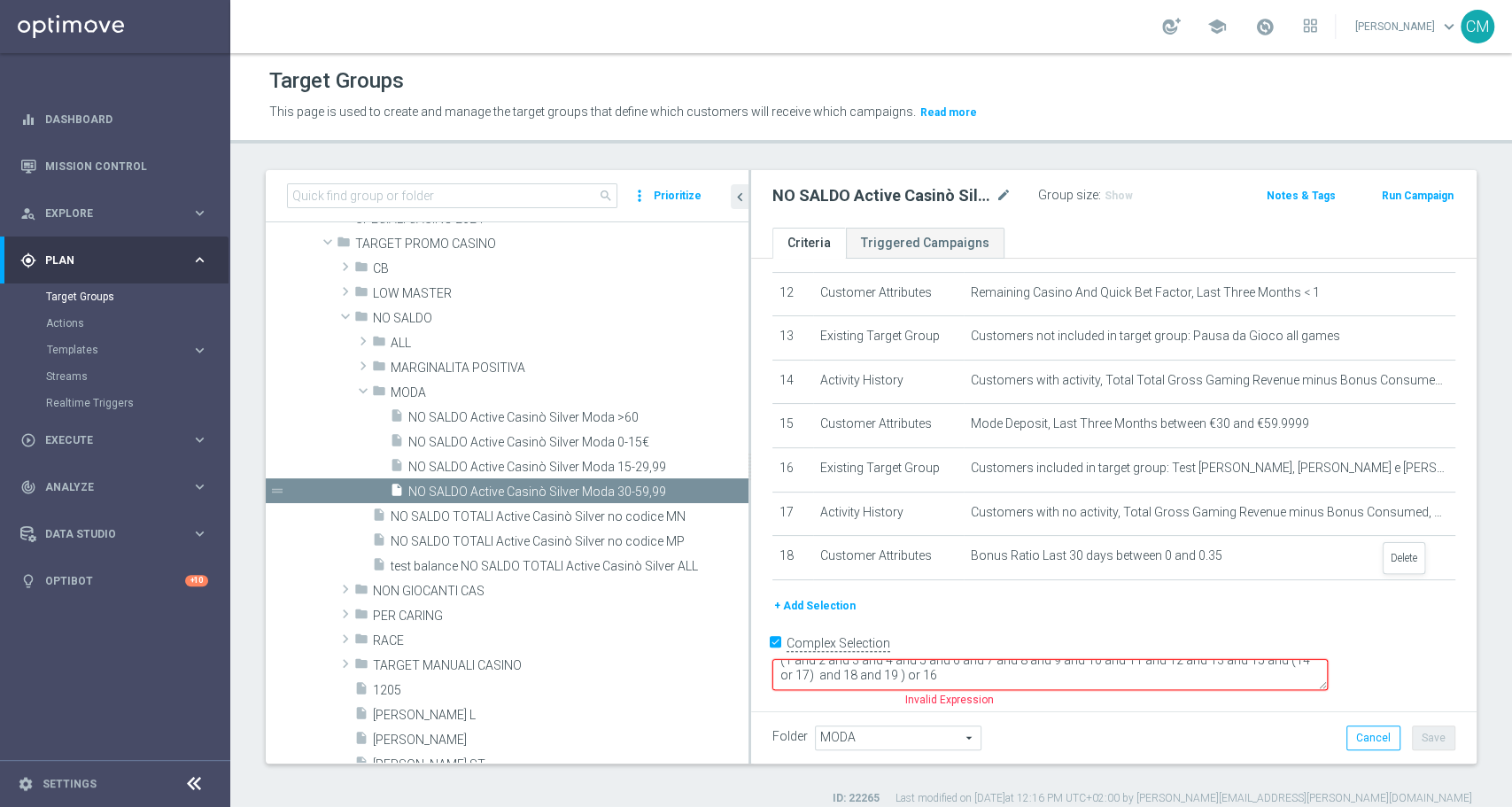
scroll to position [510, 0]
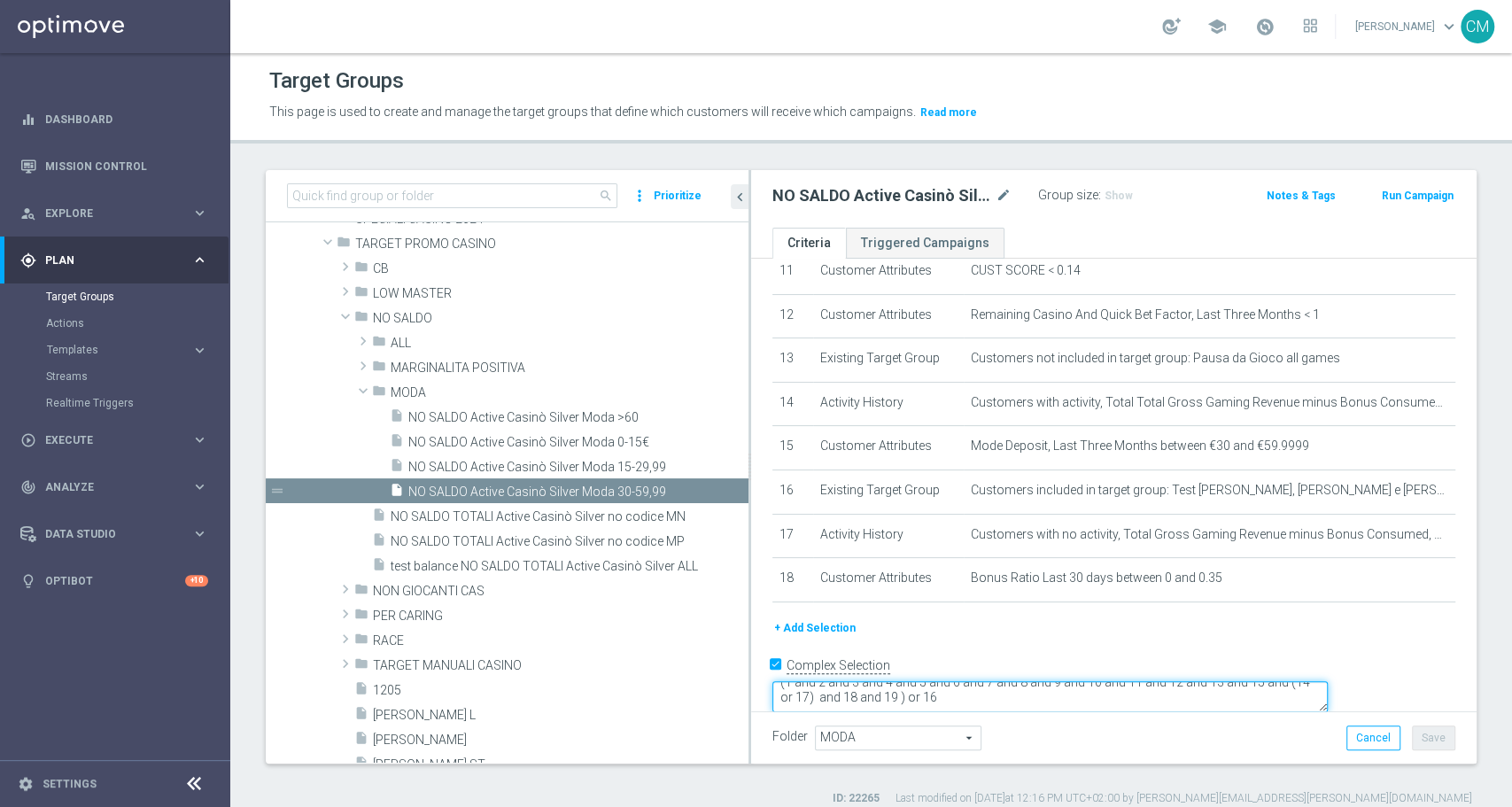
click at [1070, 681] on textarea "(1 and 2 and 3 and 4 and 5 and 6 and 7 and 8 and 9 and 10 and 11 and 12 and 13 …" at bounding box center [1050, 696] width 555 height 31
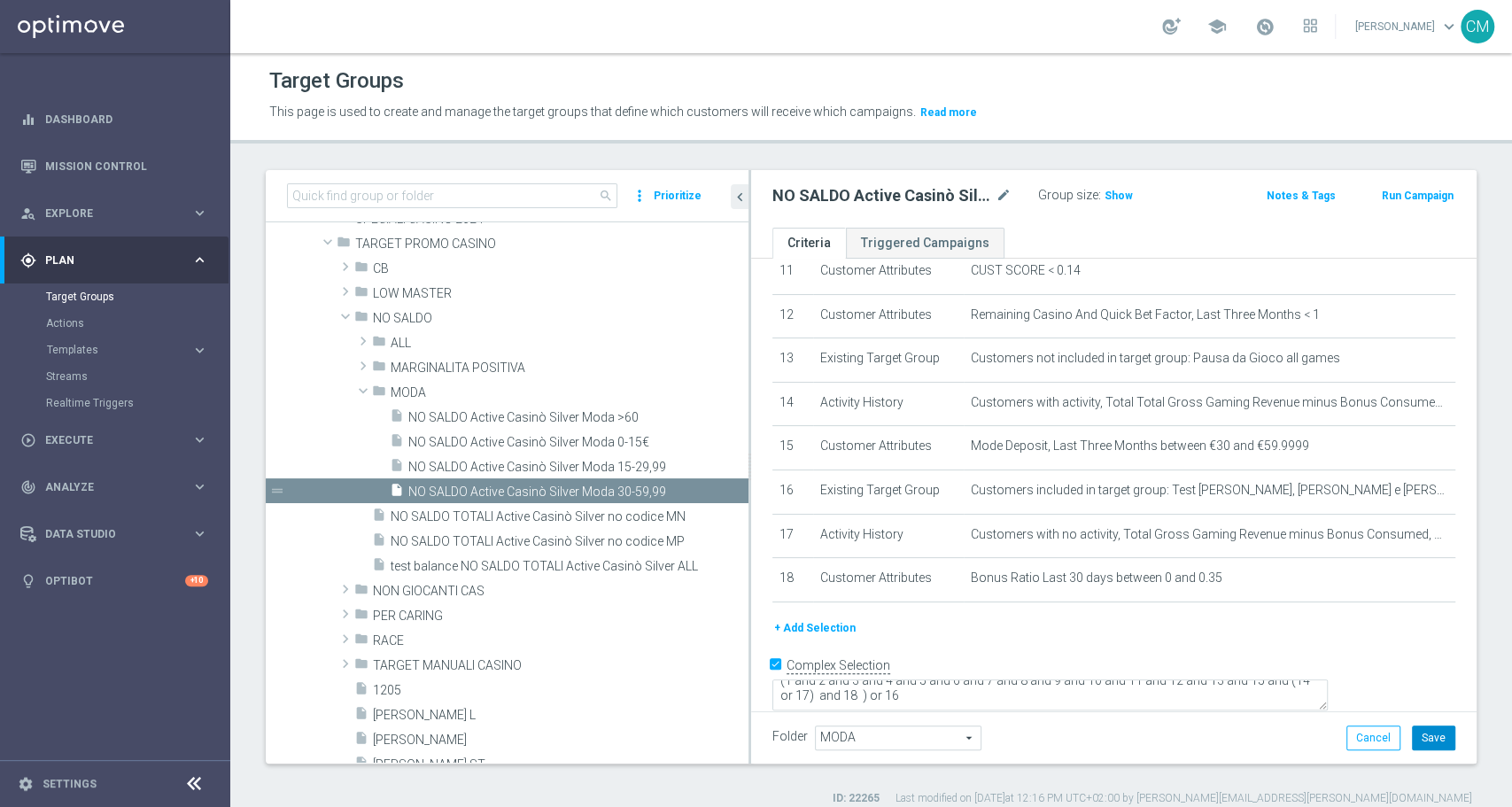
scroll to position [509, 0]
click at [1414, 741] on button "Save" at bounding box center [1433, 737] width 43 height 25
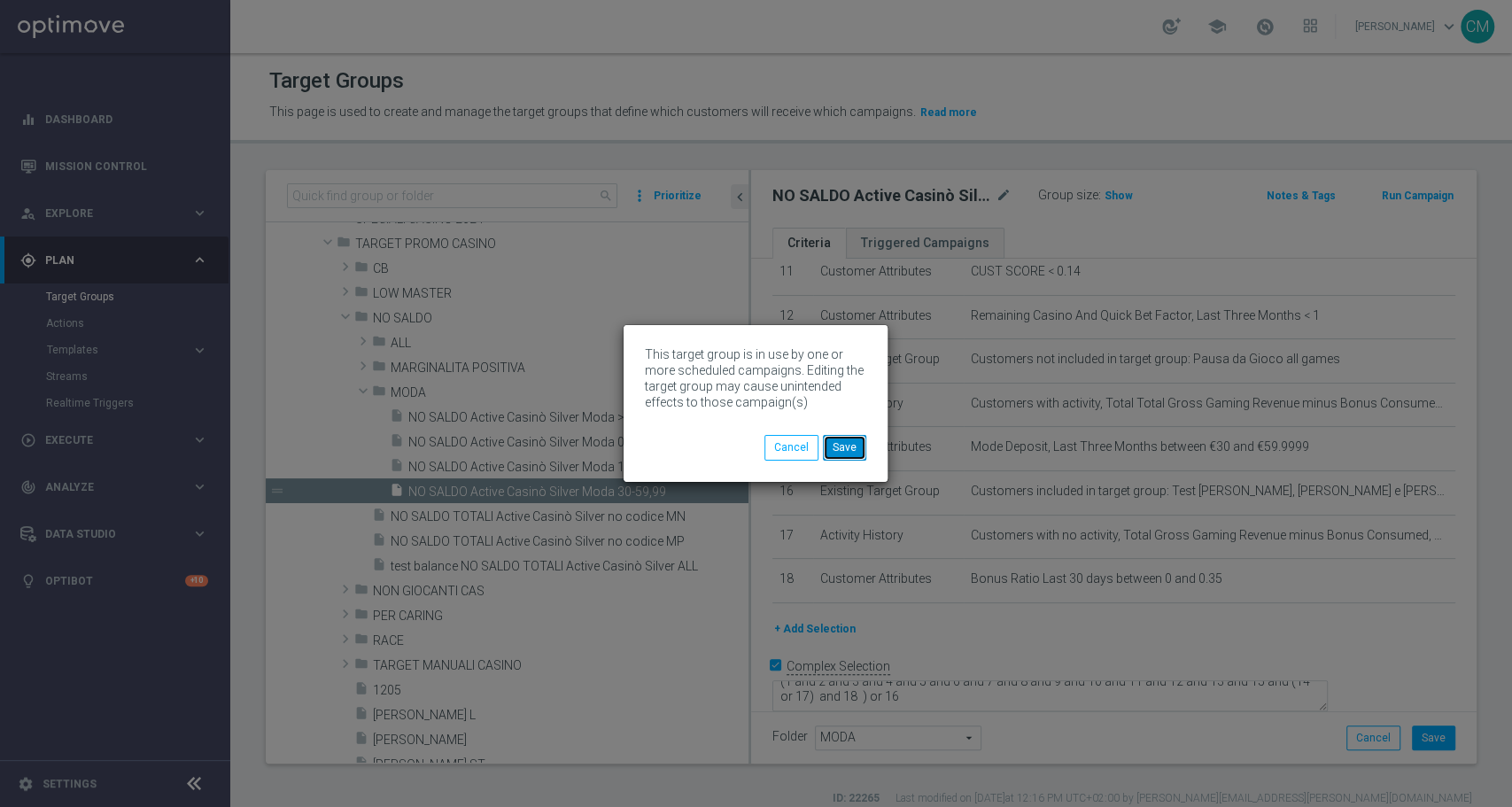
click at [841, 442] on button "Save" at bounding box center [844, 447] width 43 height 25
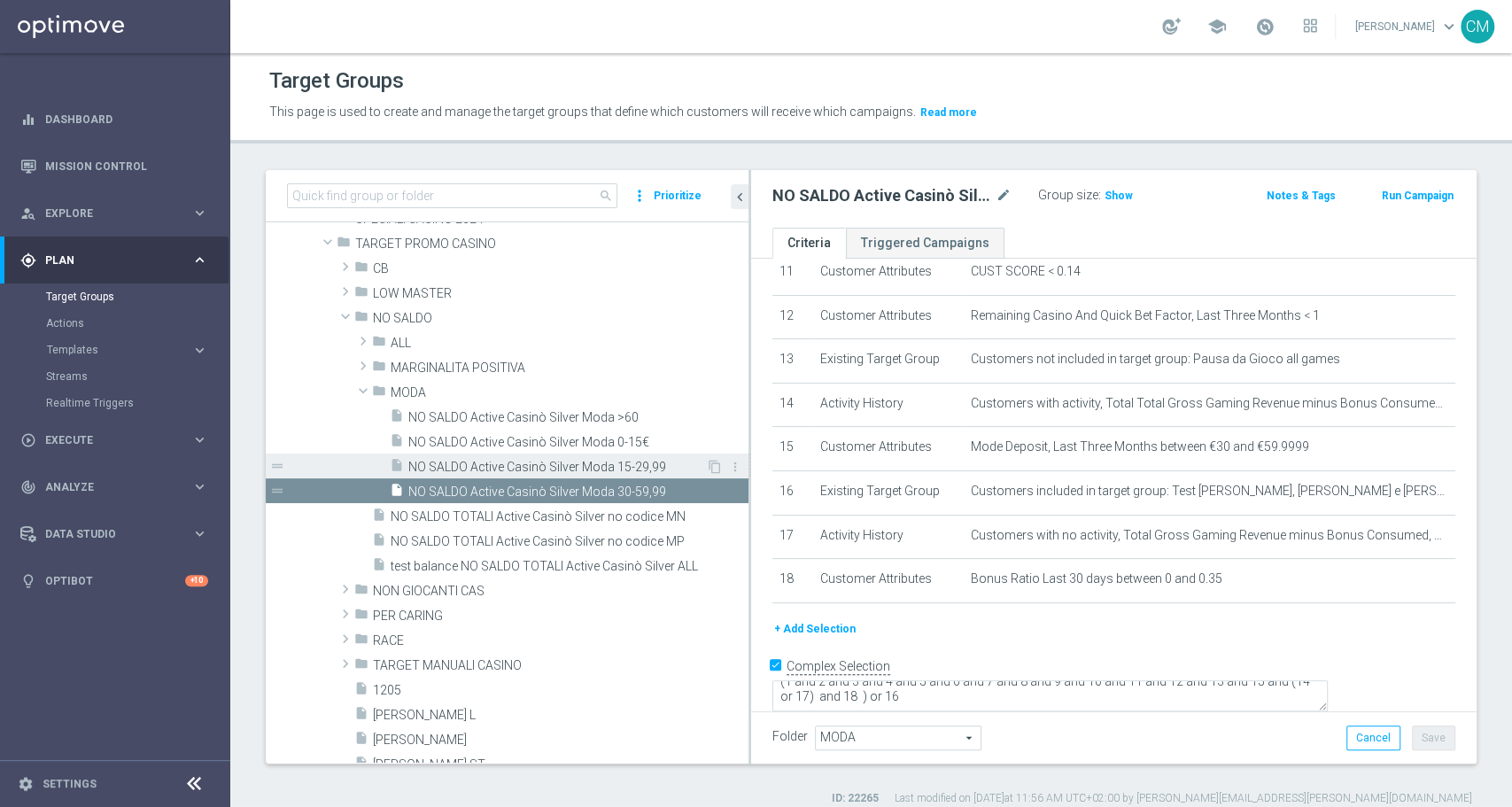
click at [560, 461] on span "NO SALDO Active Casinò Silver Moda 15-29,99" at bounding box center [557, 467] width 298 height 15
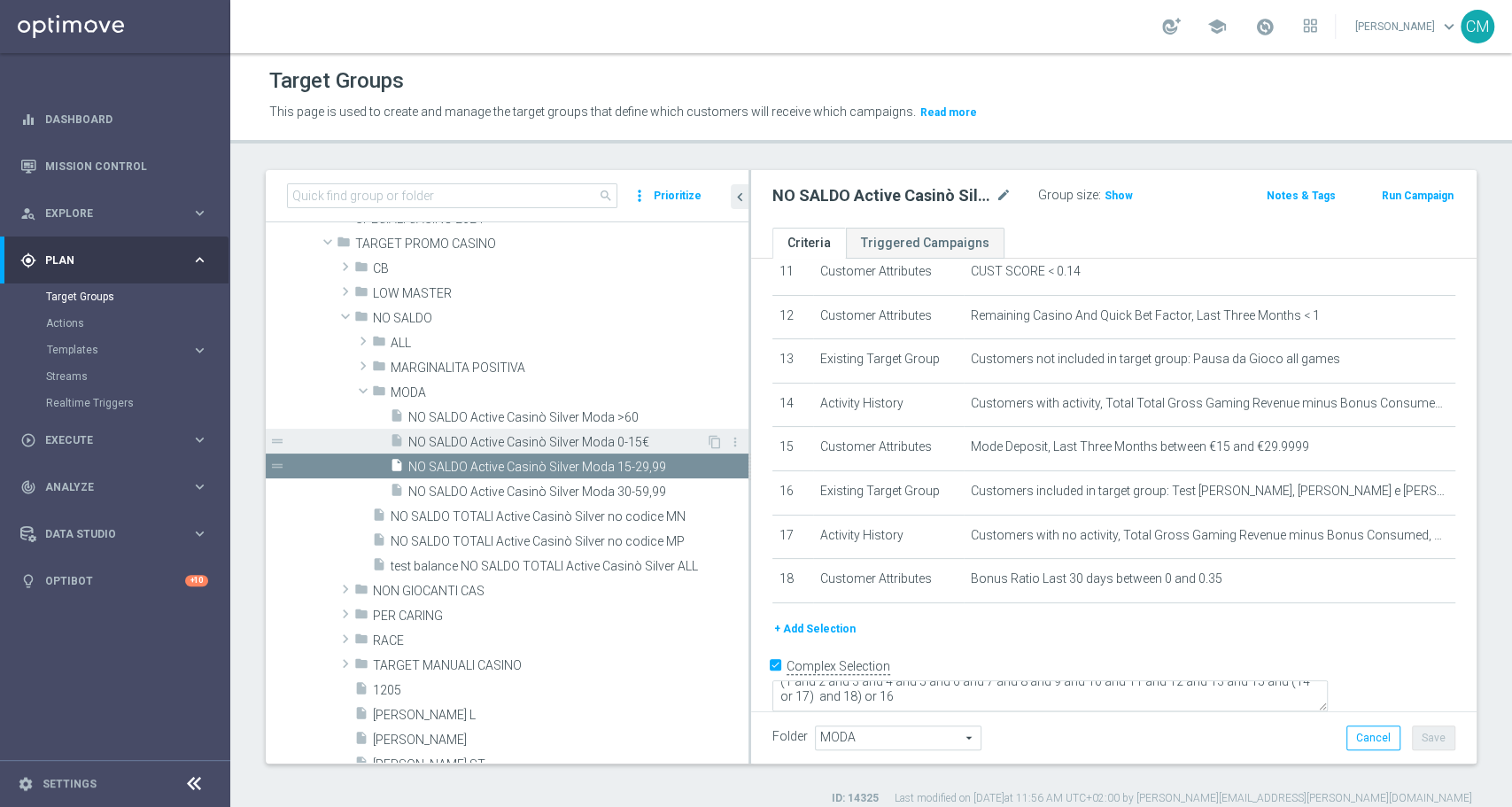
click at [559, 443] on span "NO SALDO Active Casinò Silver Moda 0-15€" at bounding box center [557, 442] width 298 height 15
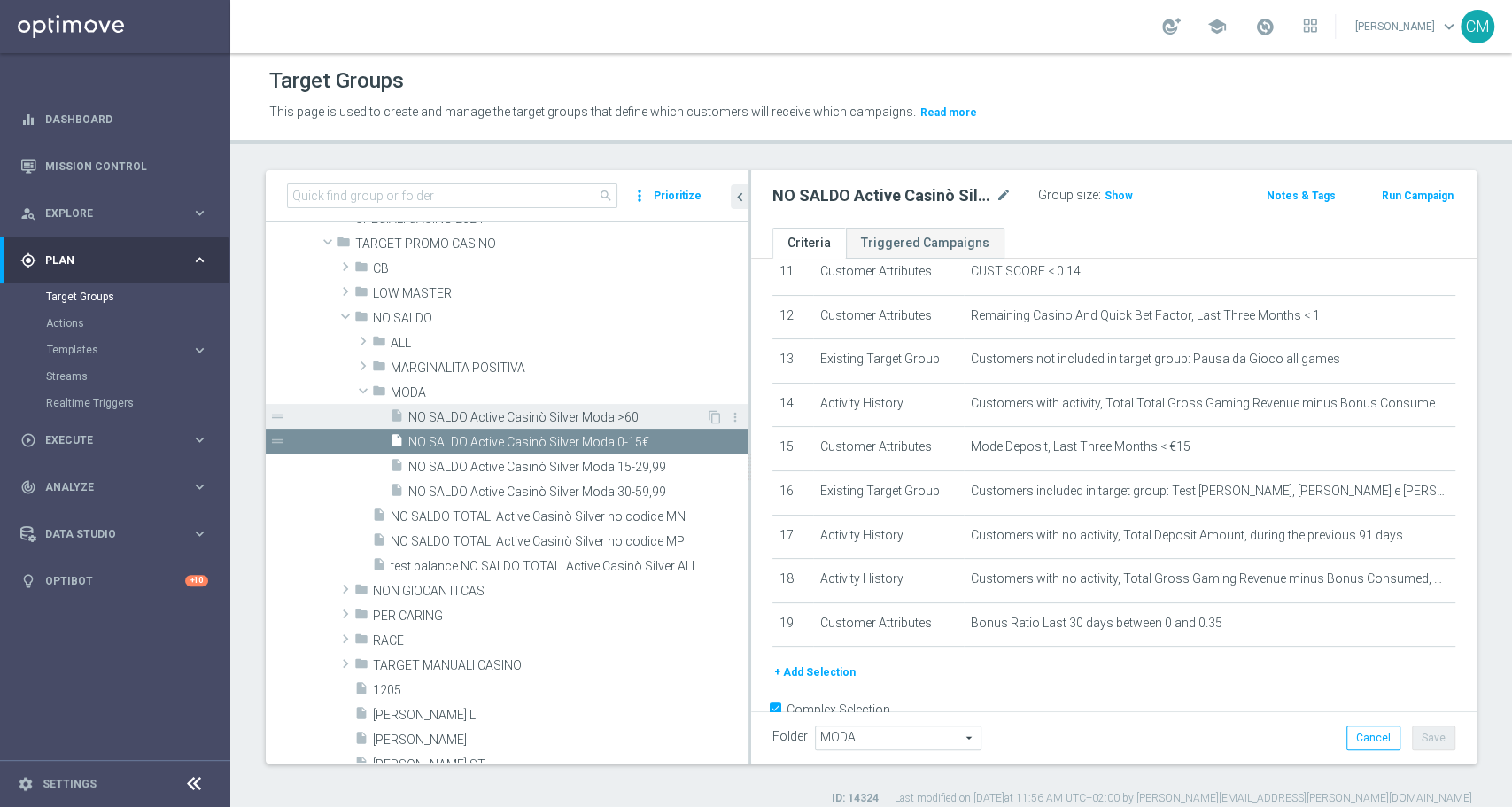
click at [556, 421] on span "NO SALDO Active Casinò Silver Moda >60" at bounding box center [557, 418] width 298 height 15
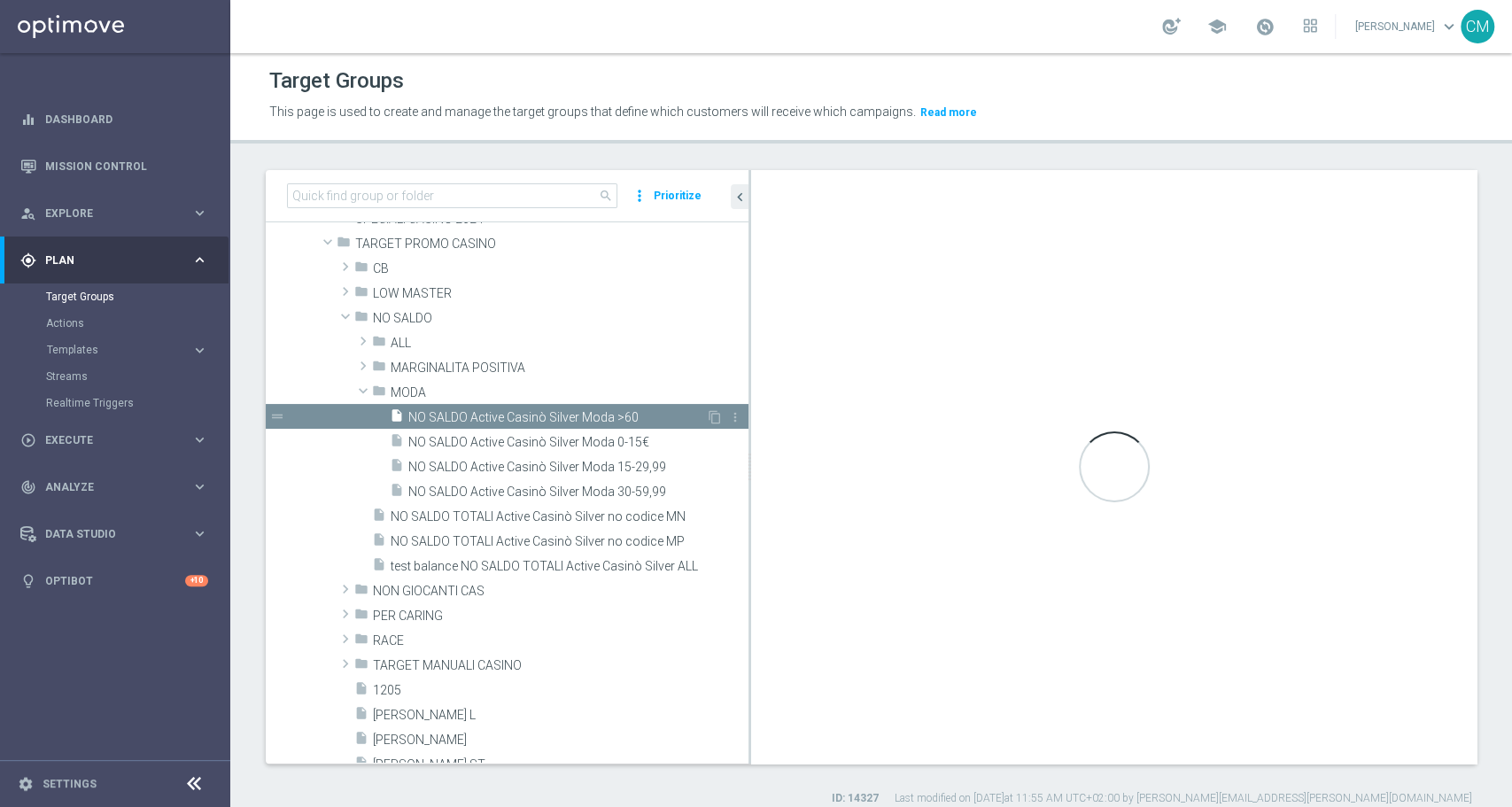
type textarea "(1 and 2 and 3 and 4 and 5 and 6 and 7 and 8 and 9 and 10 and 11 and 12 and 13 …"
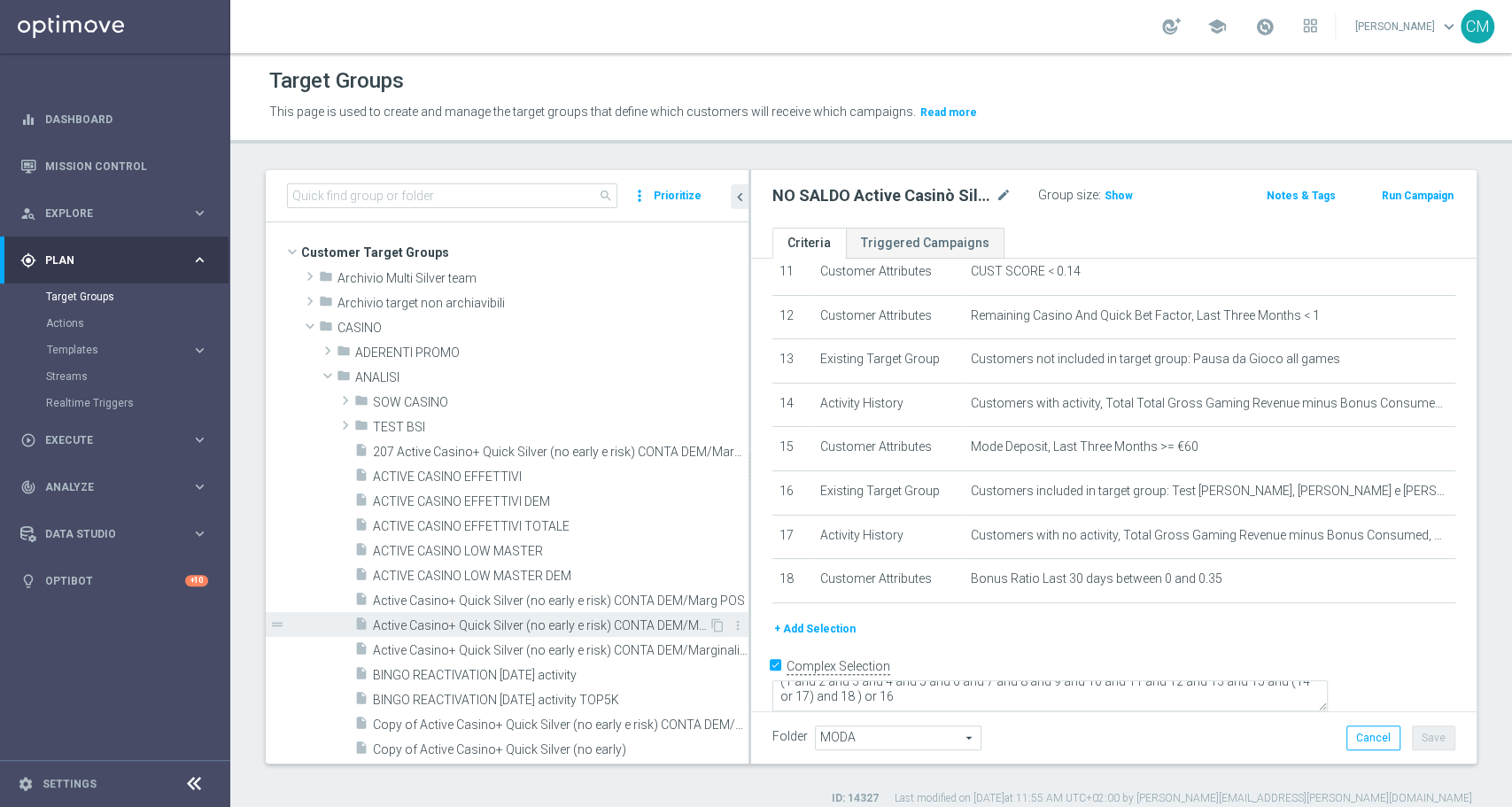
click at [571, 630] on span "Active Casino+ Quick Silver (no early e risk) CONTA DEM/Marginalità NEGATIVA <40" at bounding box center [541, 626] width 335 height 15
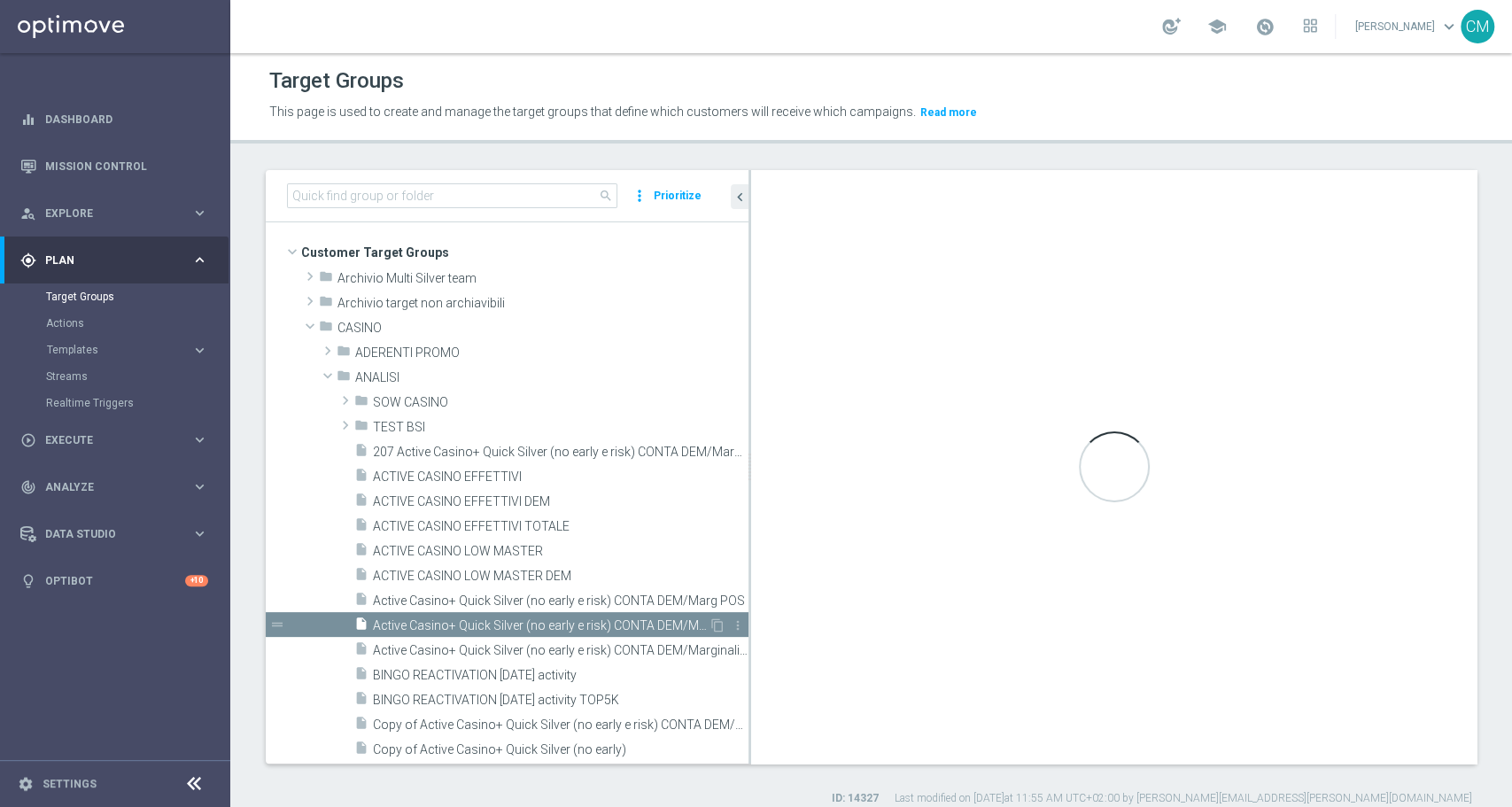
type input "ANALISI"
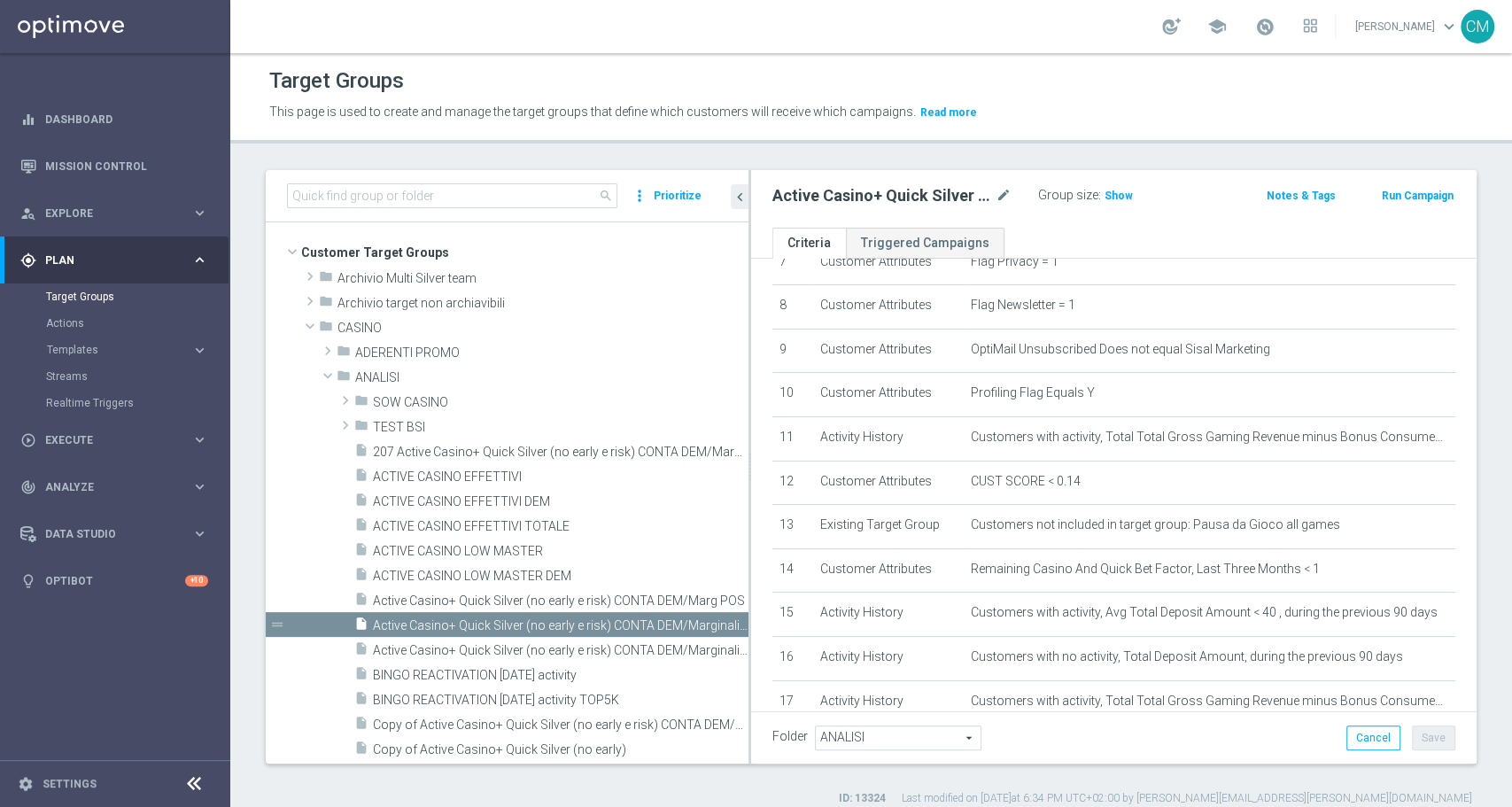
scroll to position [334, 0]
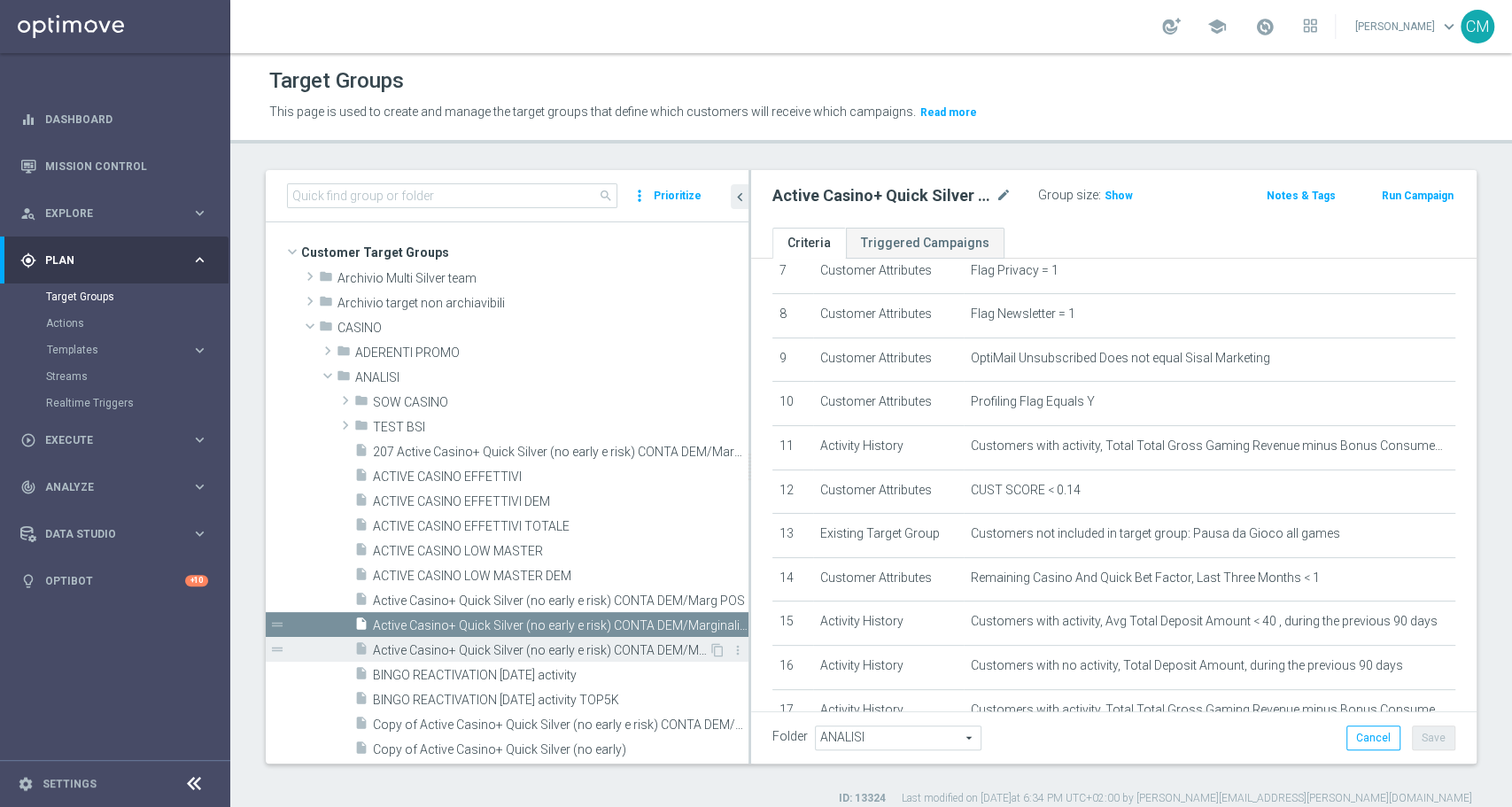
click at [620, 652] on span "Active Casino+ Quick Silver (no early e risk) CONTA DEM/Marginalità NEGATIVA >40" at bounding box center [541, 650] width 335 height 15
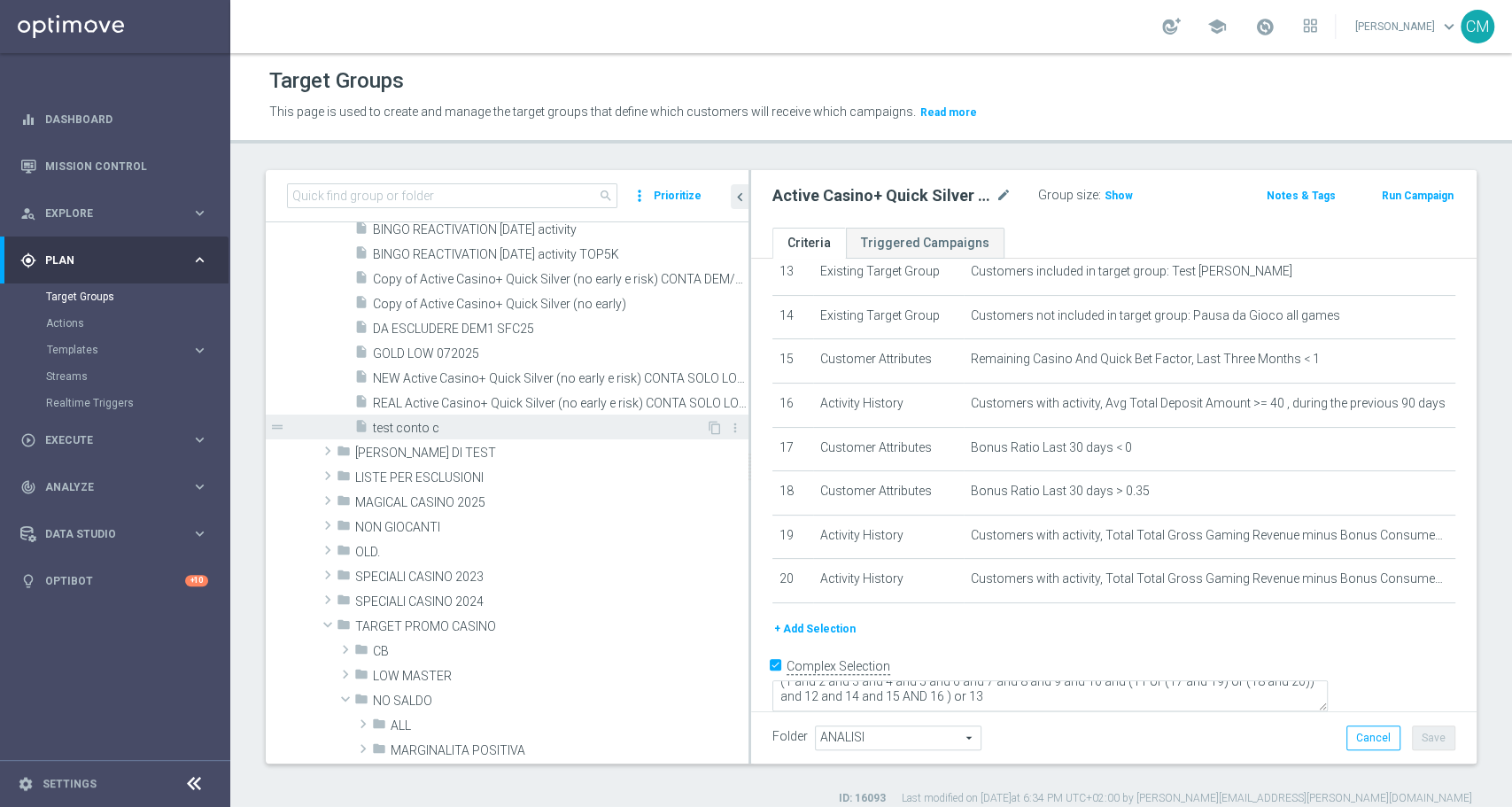
scroll to position [453, 0]
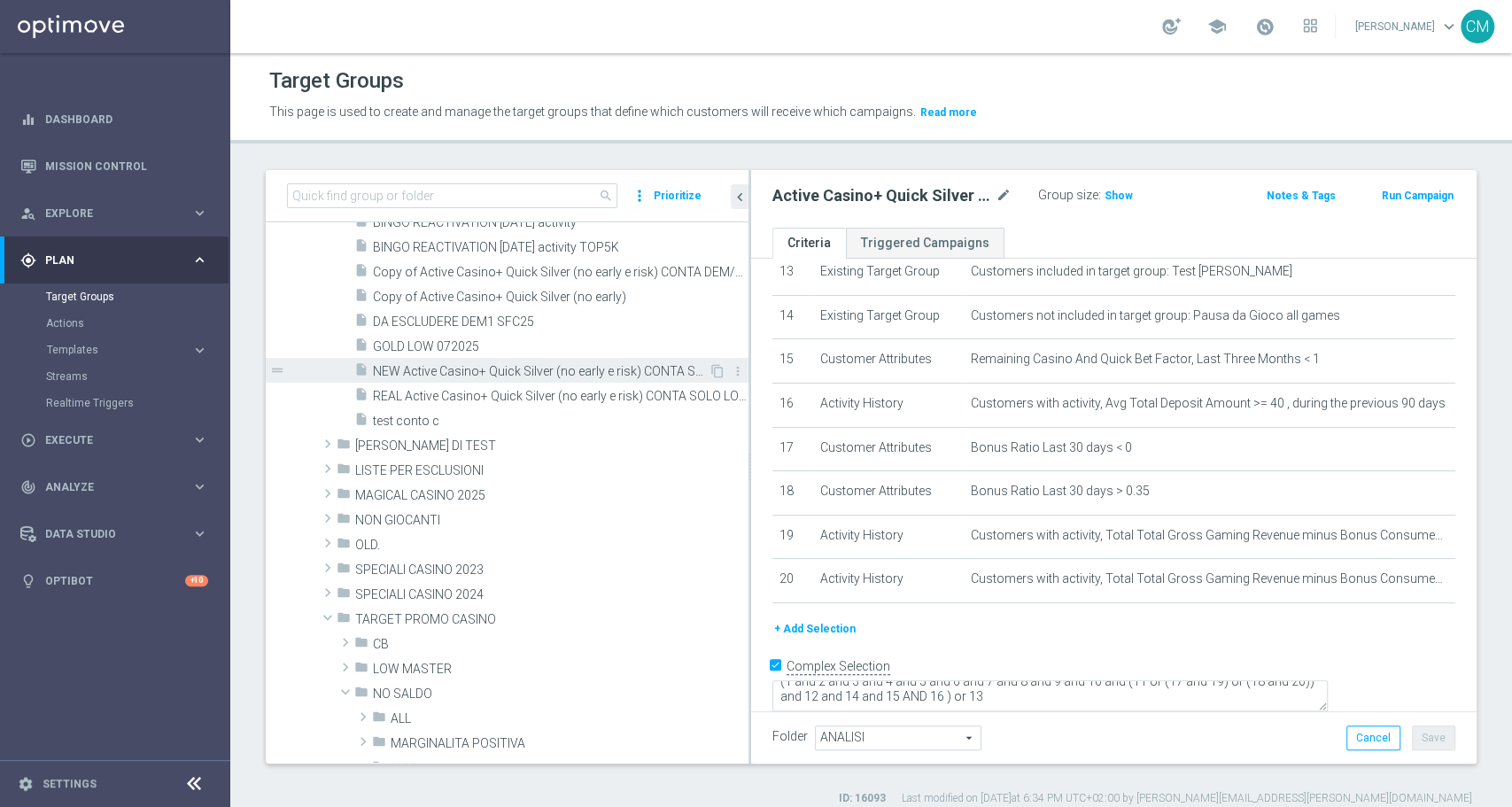
click at [528, 371] on span "NEW Active Casino+ Quick Silver (no early e risk) CONTA SOLO LOGIN" at bounding box center [541, 371] width 335 height 15
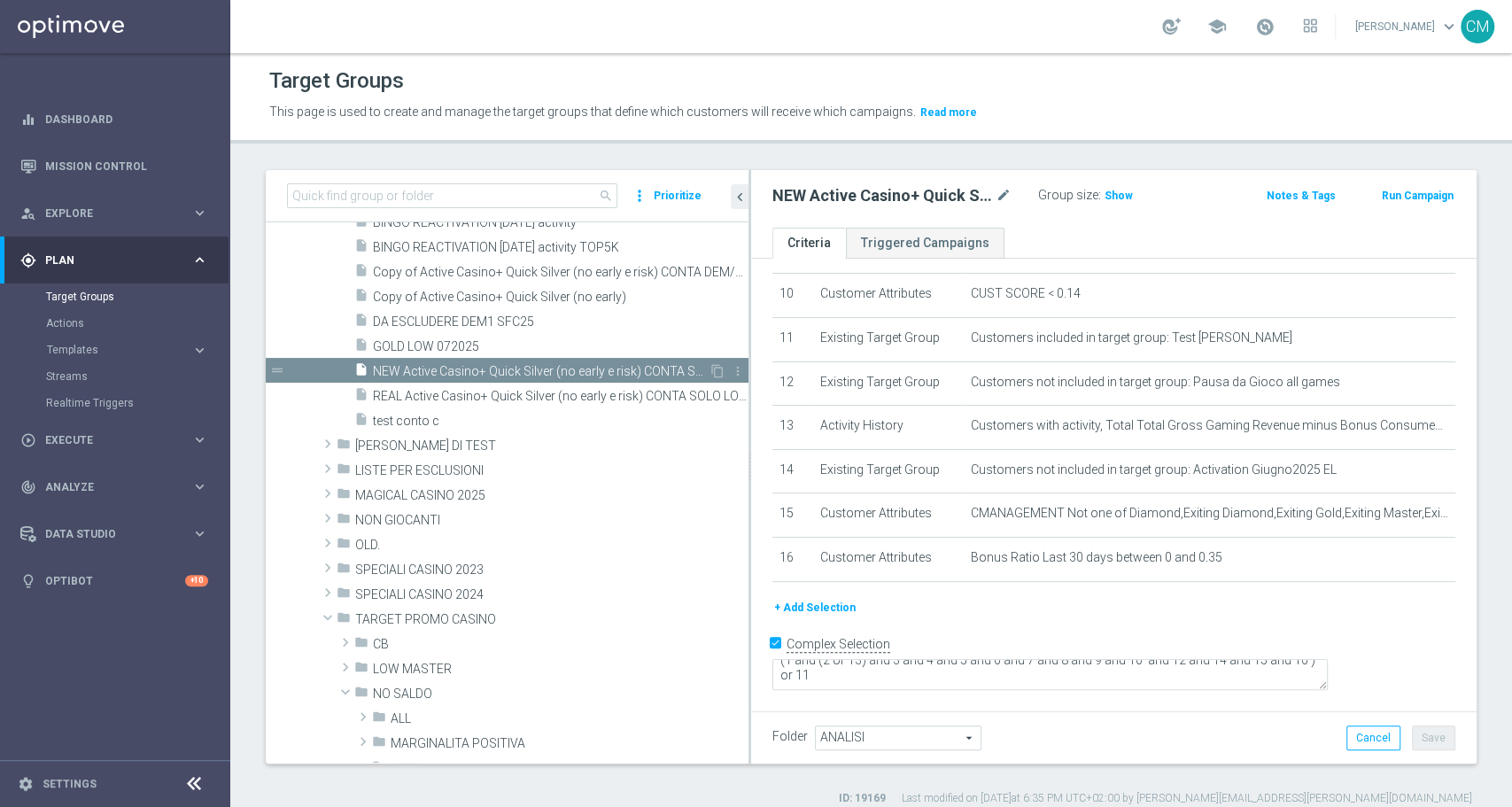
scroll to position [420, 0]
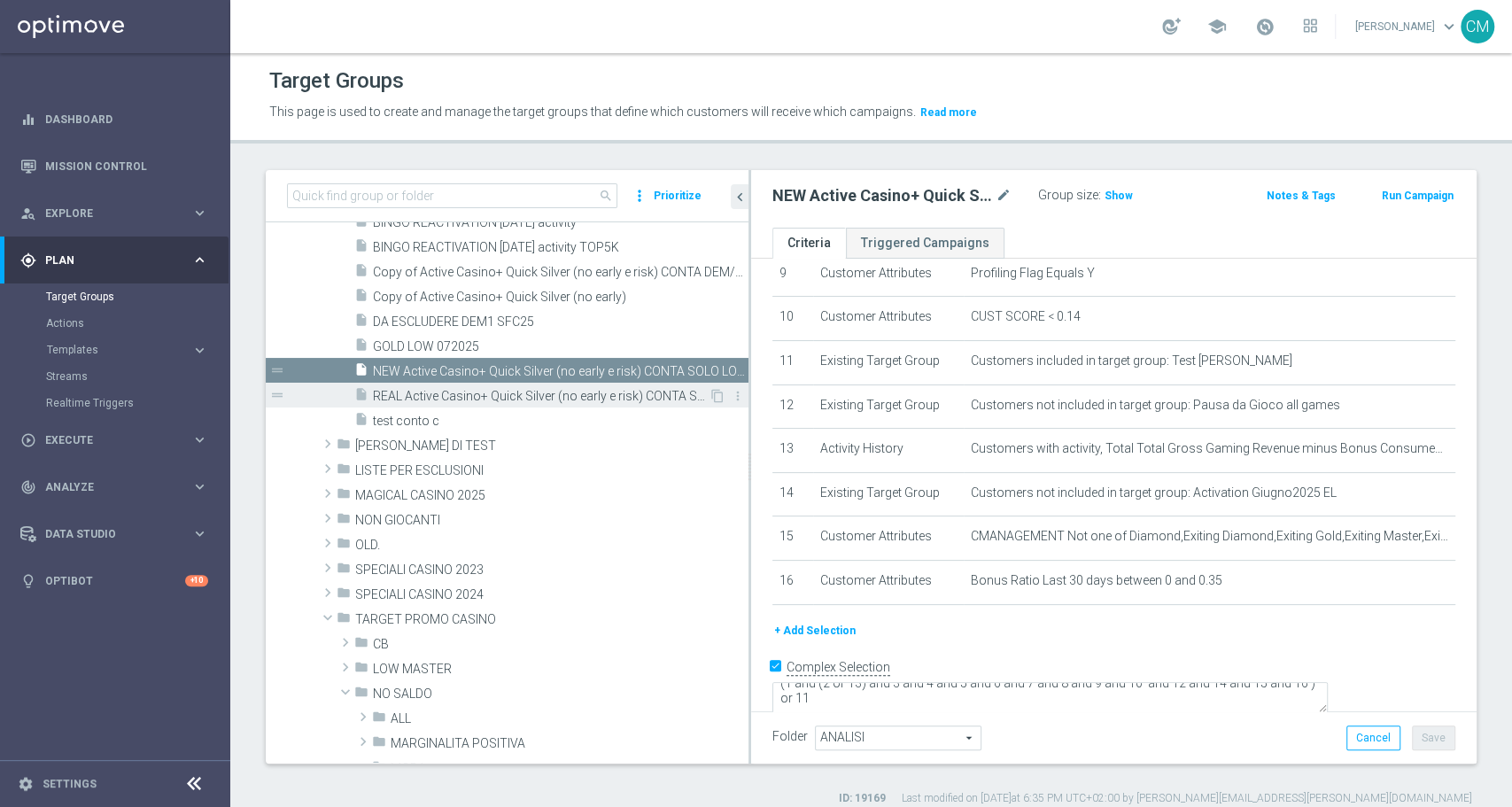
click at [537, 393] on span "REAL Active Casino+ Quick Silver (no early e risk) CONTA SOLO LOGIN" at bounding box center [541, 396] width 335 height 15
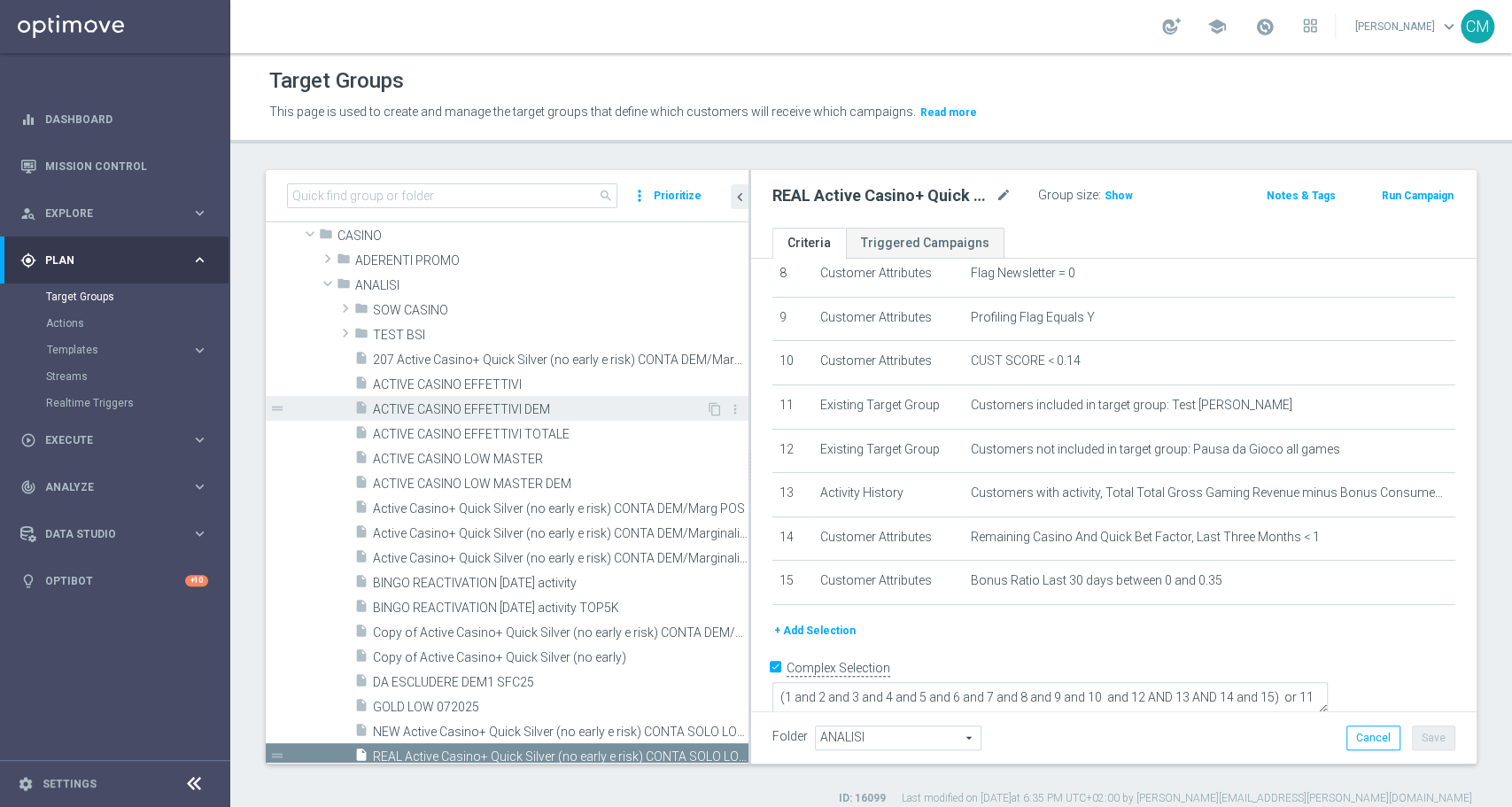
scroll to position [92, 0]
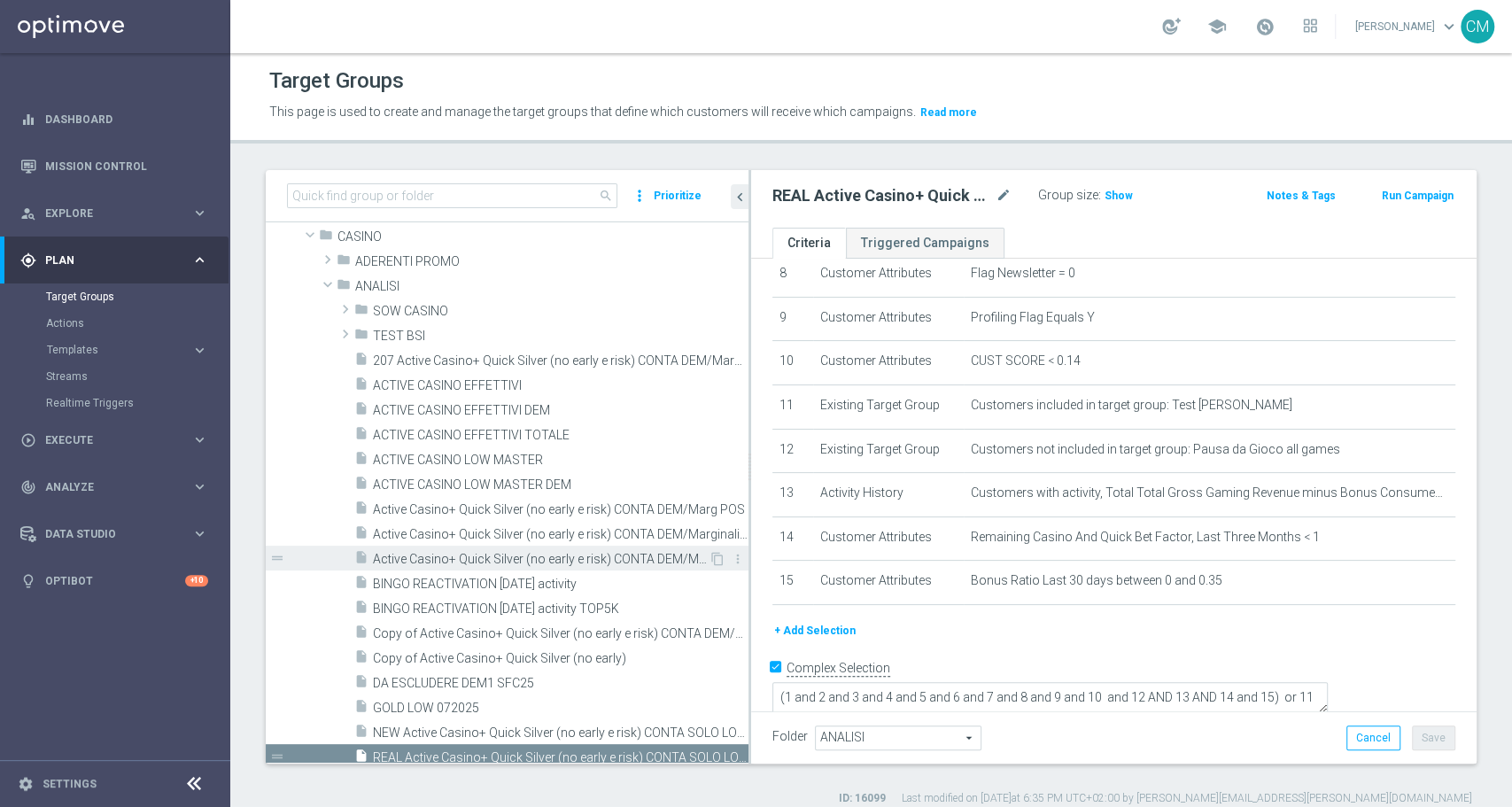
click at [588, 549] on div "insert_drive_file Active Casino+ Quick Silver (no early e risk) CONTA DEM/Margi…" at bounding box center [531, 557] width 355 height 25
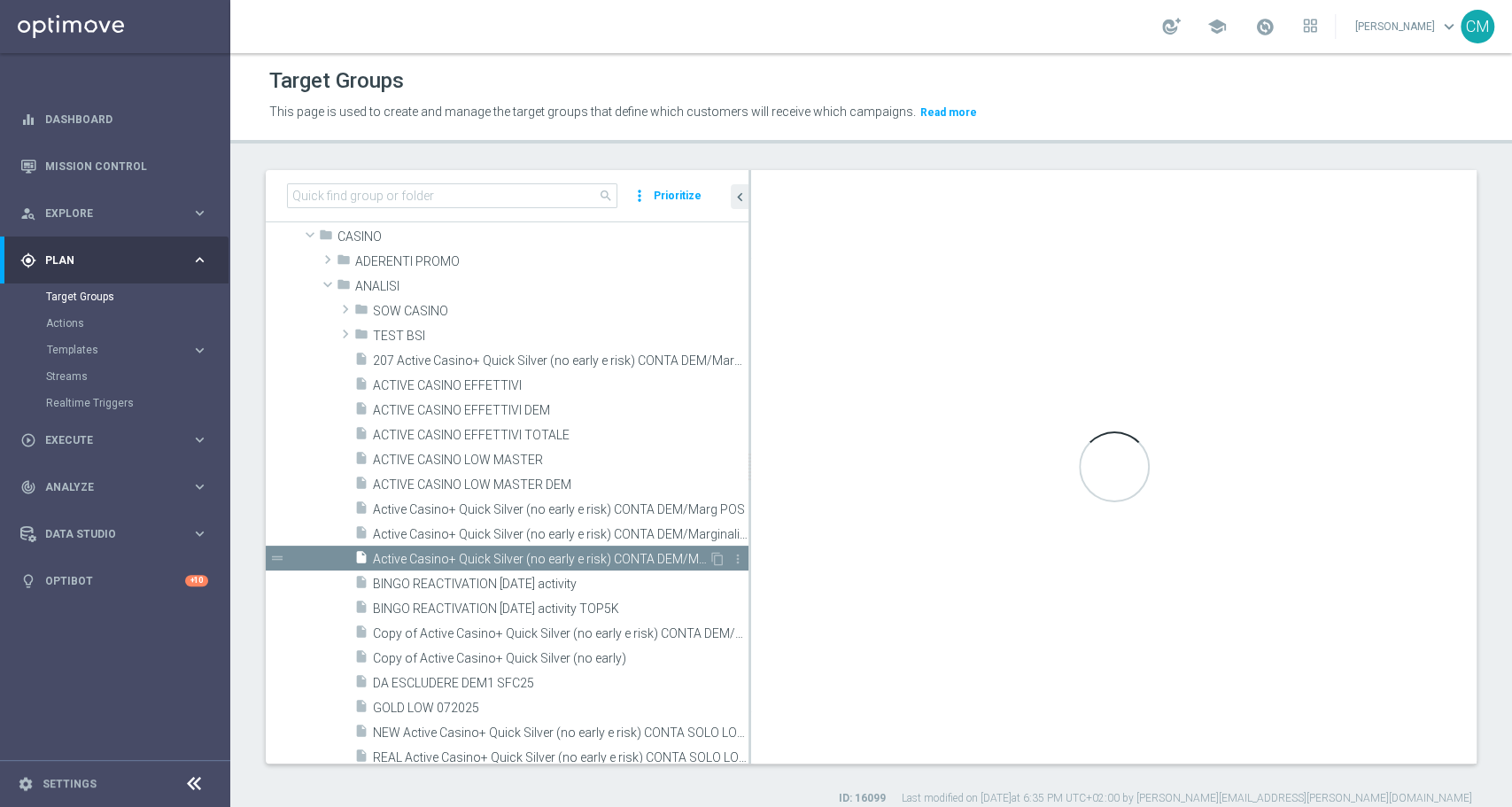
type textarea "(1 and 2 and 3 and 4 and 5 and 6 and 7 and 8 and 9 and 10 and (11 or (17 and 19…"
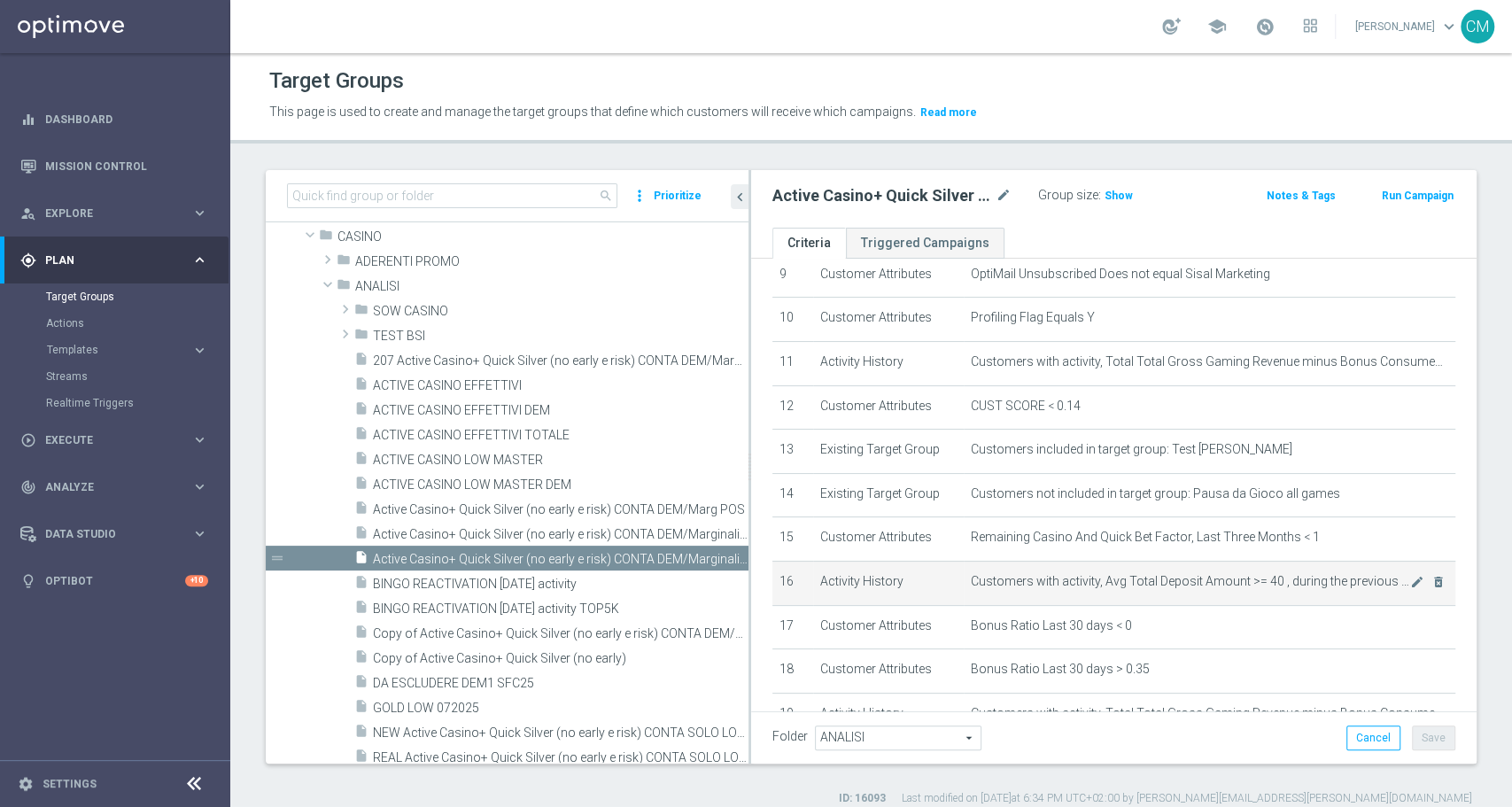
scroll to position [418, 0]
